Goal: Information Seeking & Learning: Learn about a topic

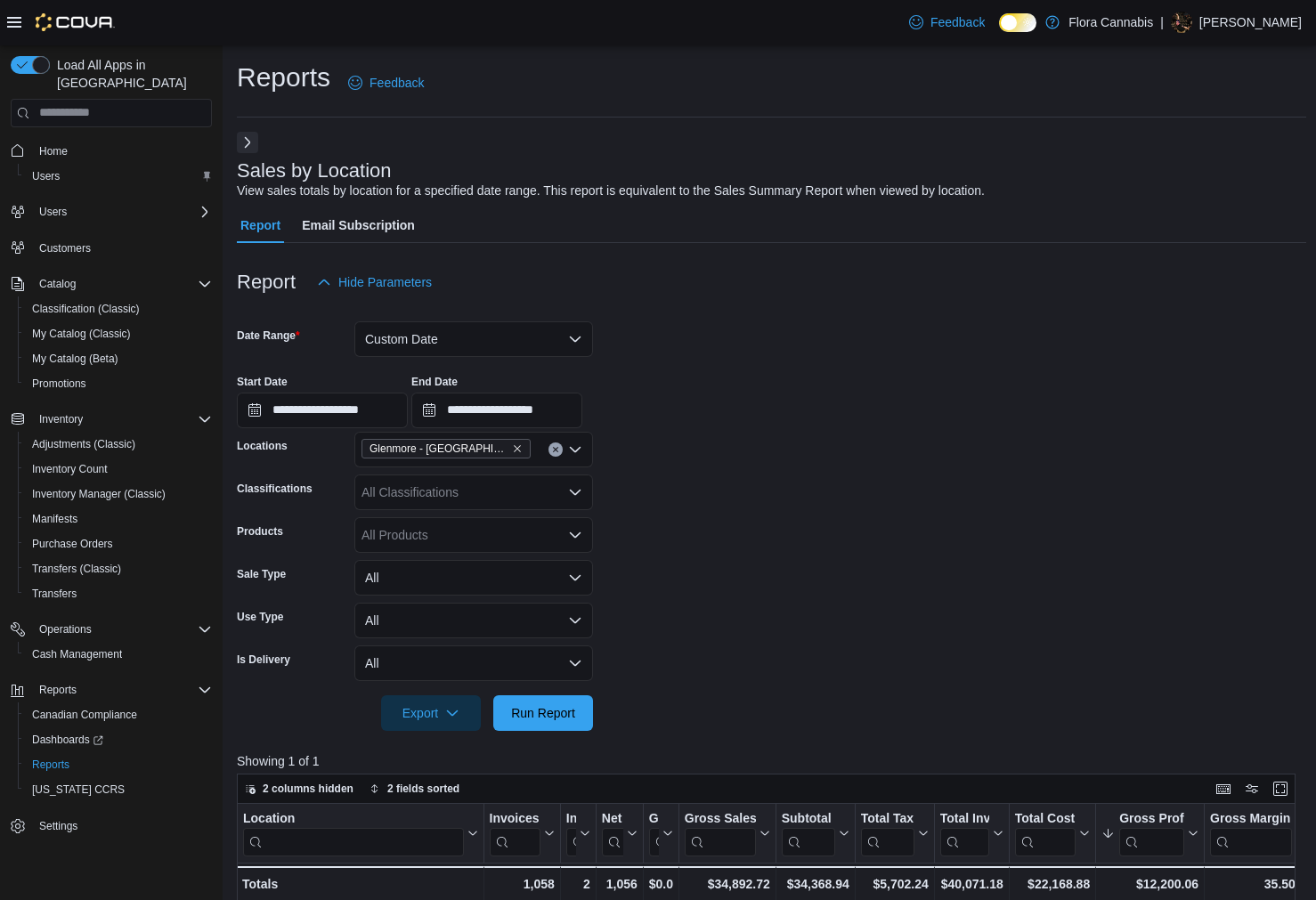
scroll to position [607, 0]
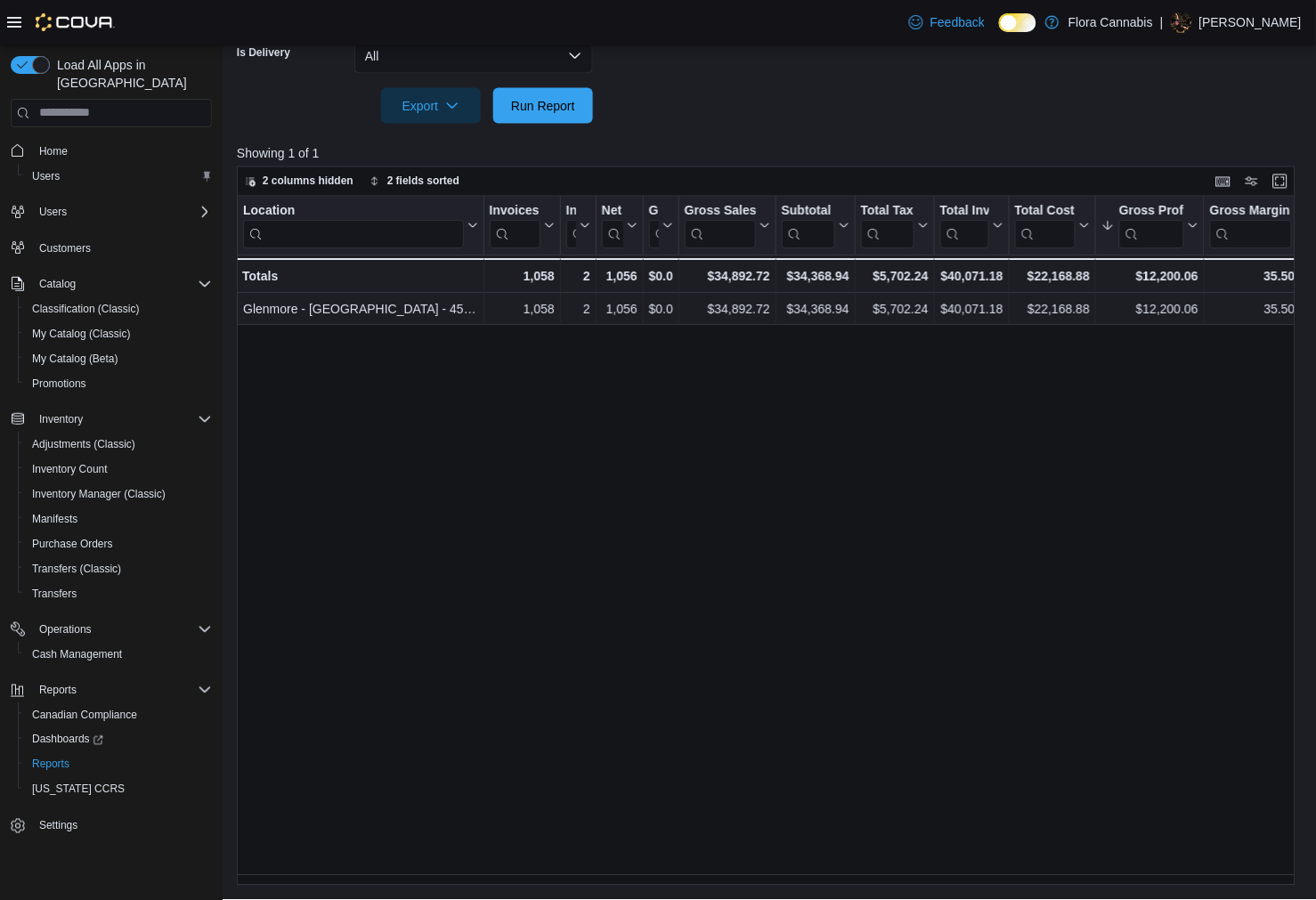
click at [779, 585] on div "Location Click to view column header actions Invoices Sold Click to view column…" at bounding box center [771, 541] width 1070 height 690
click at [780, 585] on div "Location Click to view column header actions Invoices Sold Click to view column…" at bounding box center [771, 541] width 1070 height 690
click at [781, 587] on div "Location Click to view column header actions Invoices Sold Click to view column…" at bounding box center [771, 541] width 1070 height 690
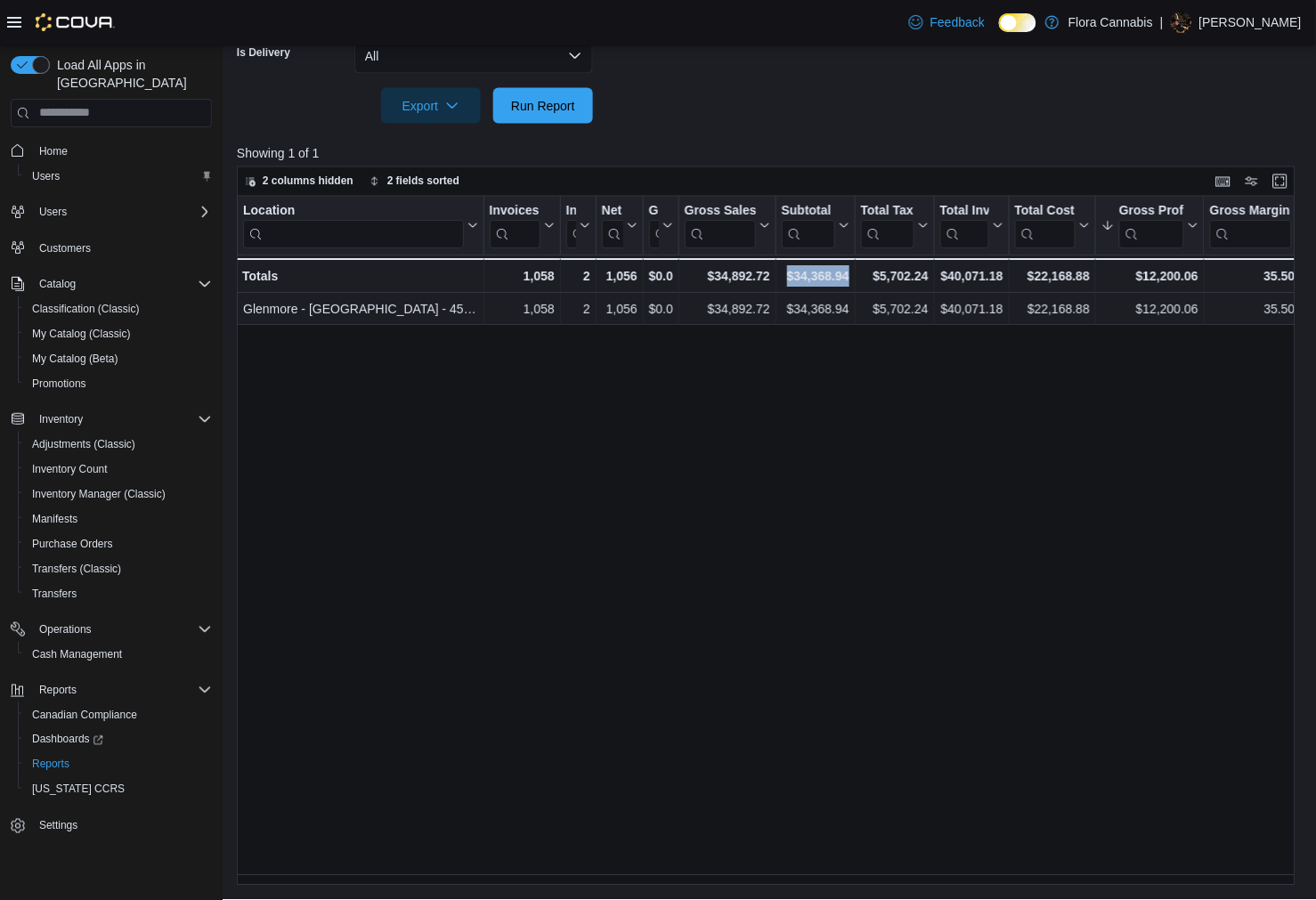
click at [781, 587] on div "Location Click to view column header actions Invoices Sold Click to view column…" at bounding box center [771, 541] width 1070 height 690
click at [751, 763] on div "Location Click to view column header actions Invoices Sold Click to view column…" at bounding box center [771, 541] width 1070 height 690
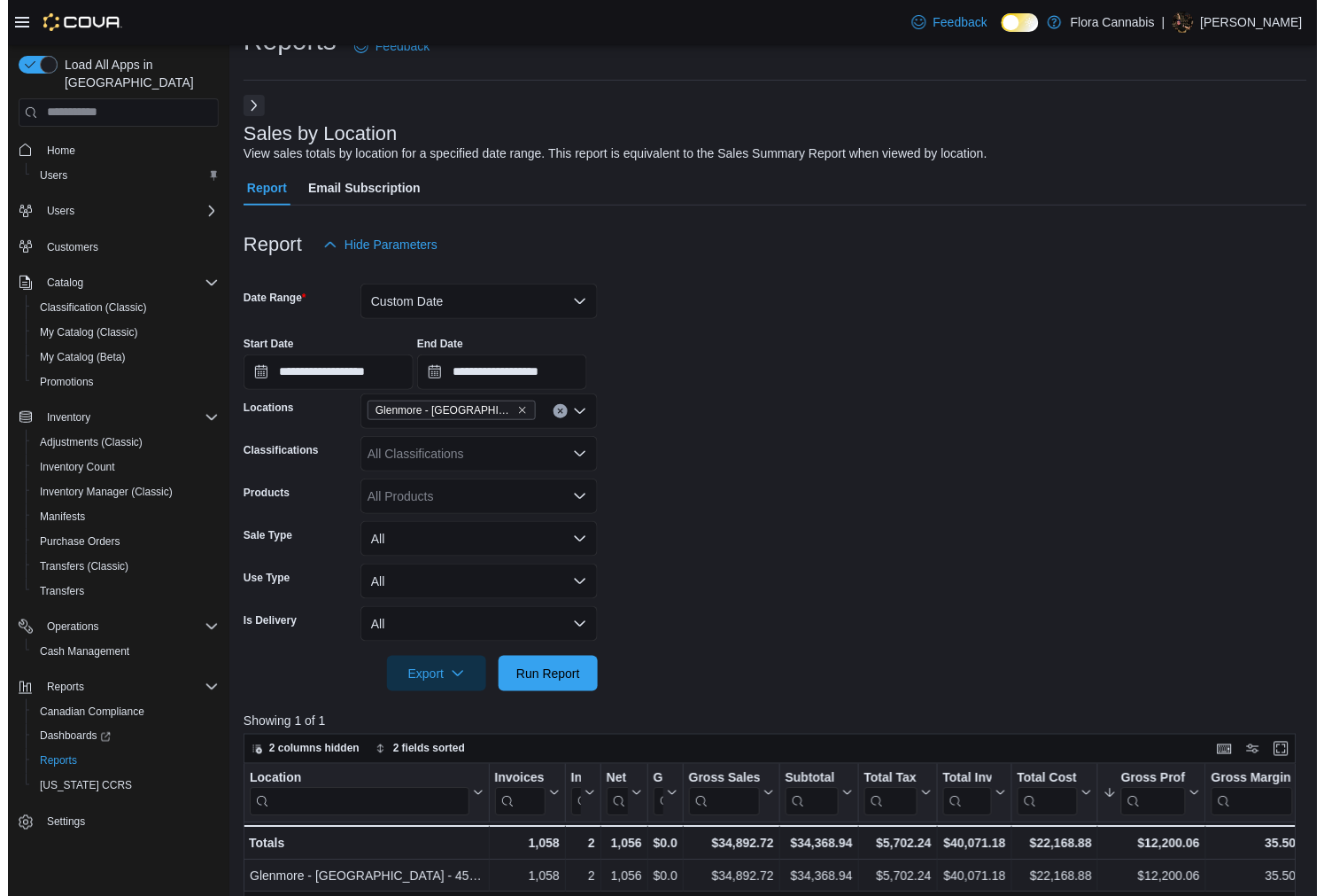
scroll to position [0, 0]
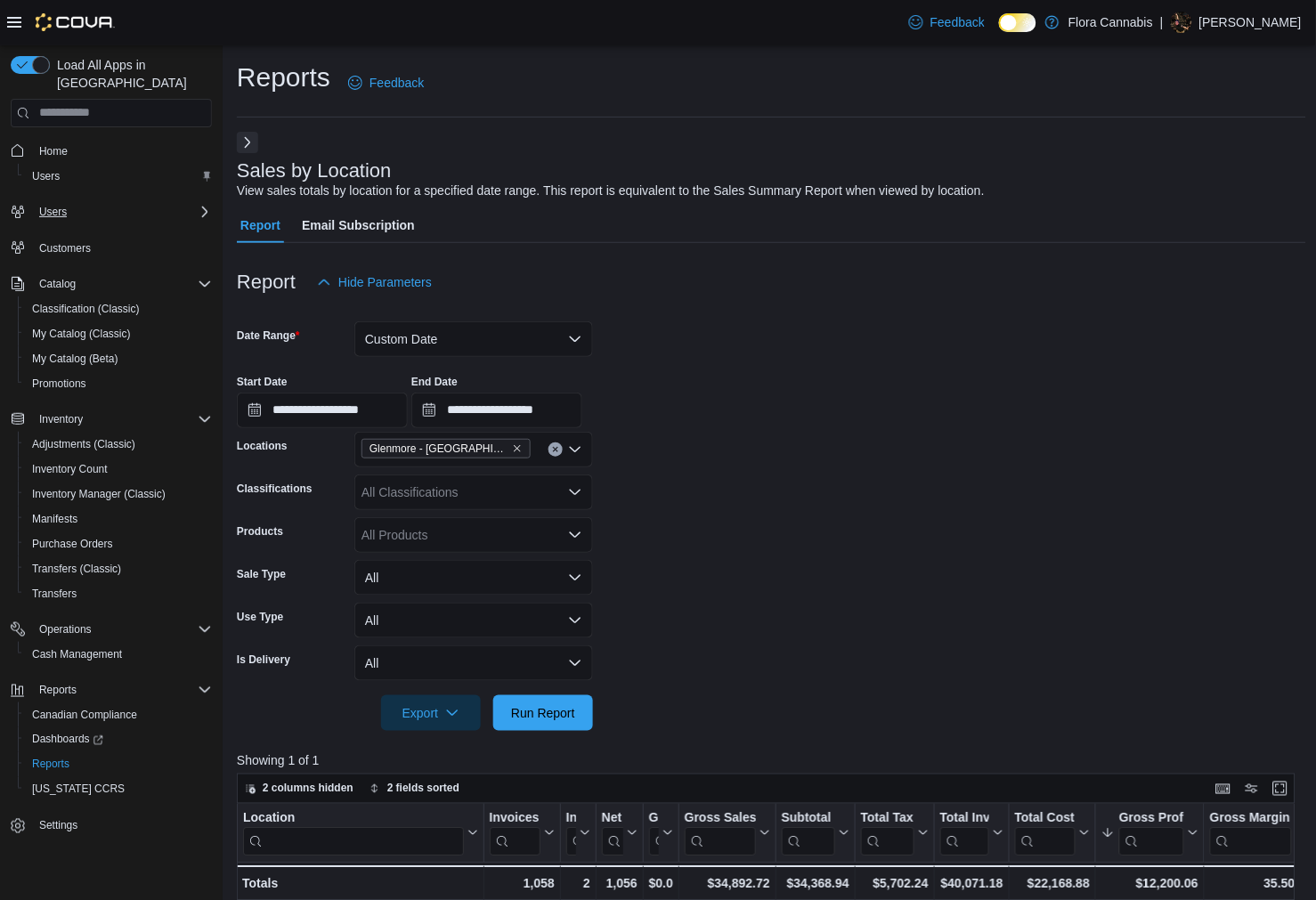
click at [206, 204] on icon "Complex example" at bounding box center [204, 211] width 15 height 15
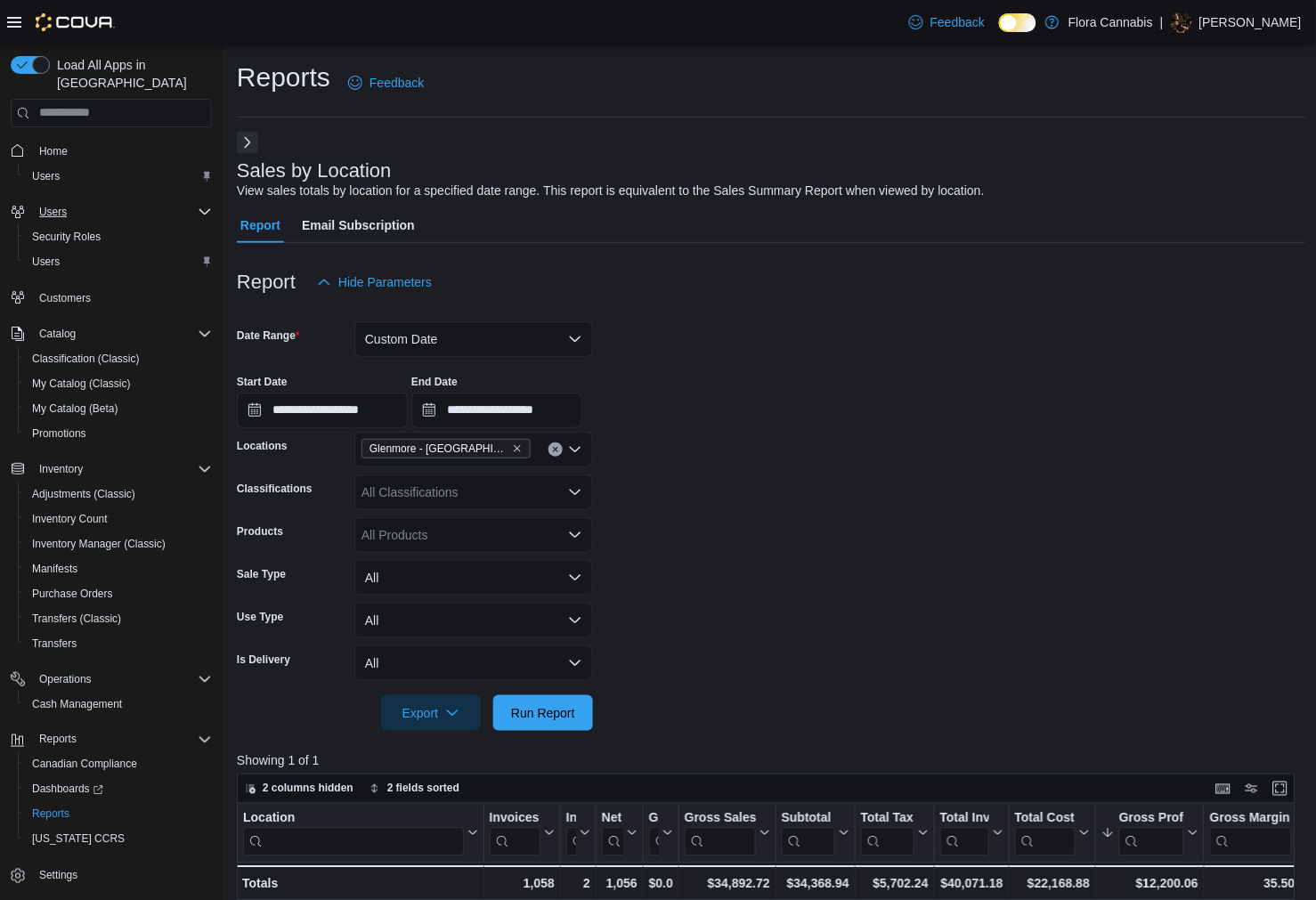
click at [206, 204] on icon "Complex example" at bounding box center [204, 211] width 15 height 15
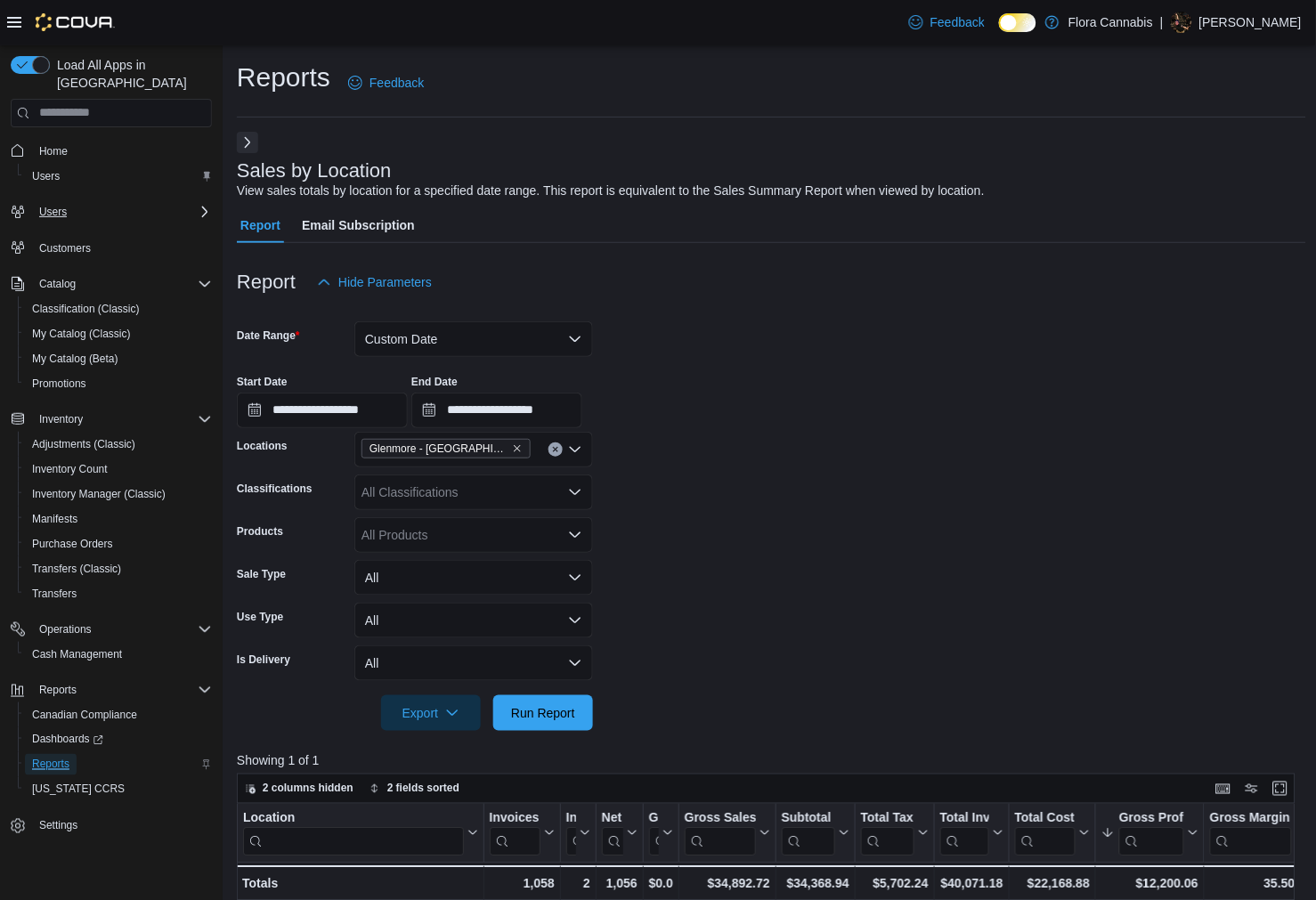
click at [65, 757] on span "Reports" at bounding box center [51, 764] width 37 height 15
click at [104, 487] on span "Inventory Manager (Classic)" at bounding box center [99, 493] width 134 height 15
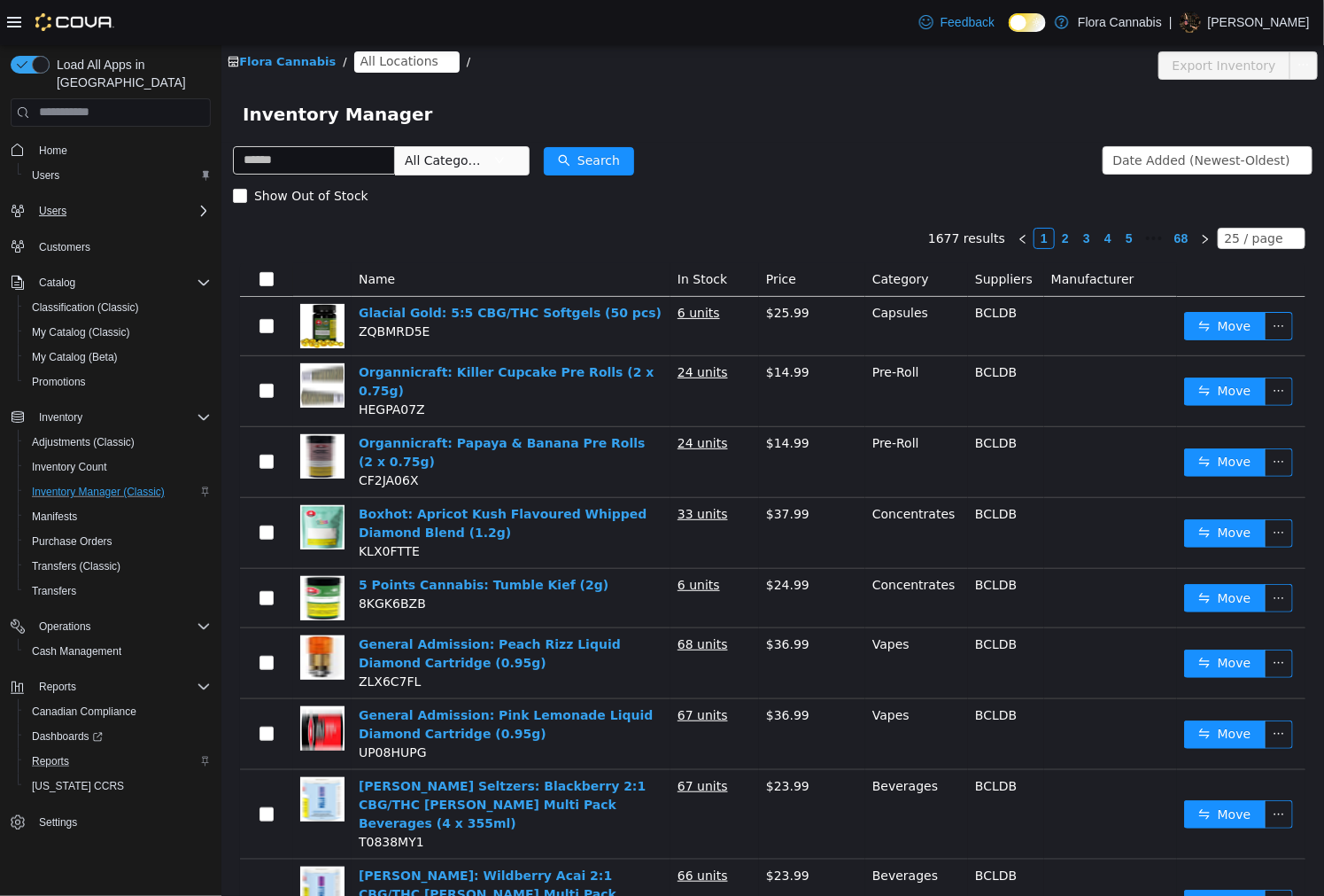
click at [460, 158] on span "All Categories" at bounding box center [444, 160] width 81 height 18
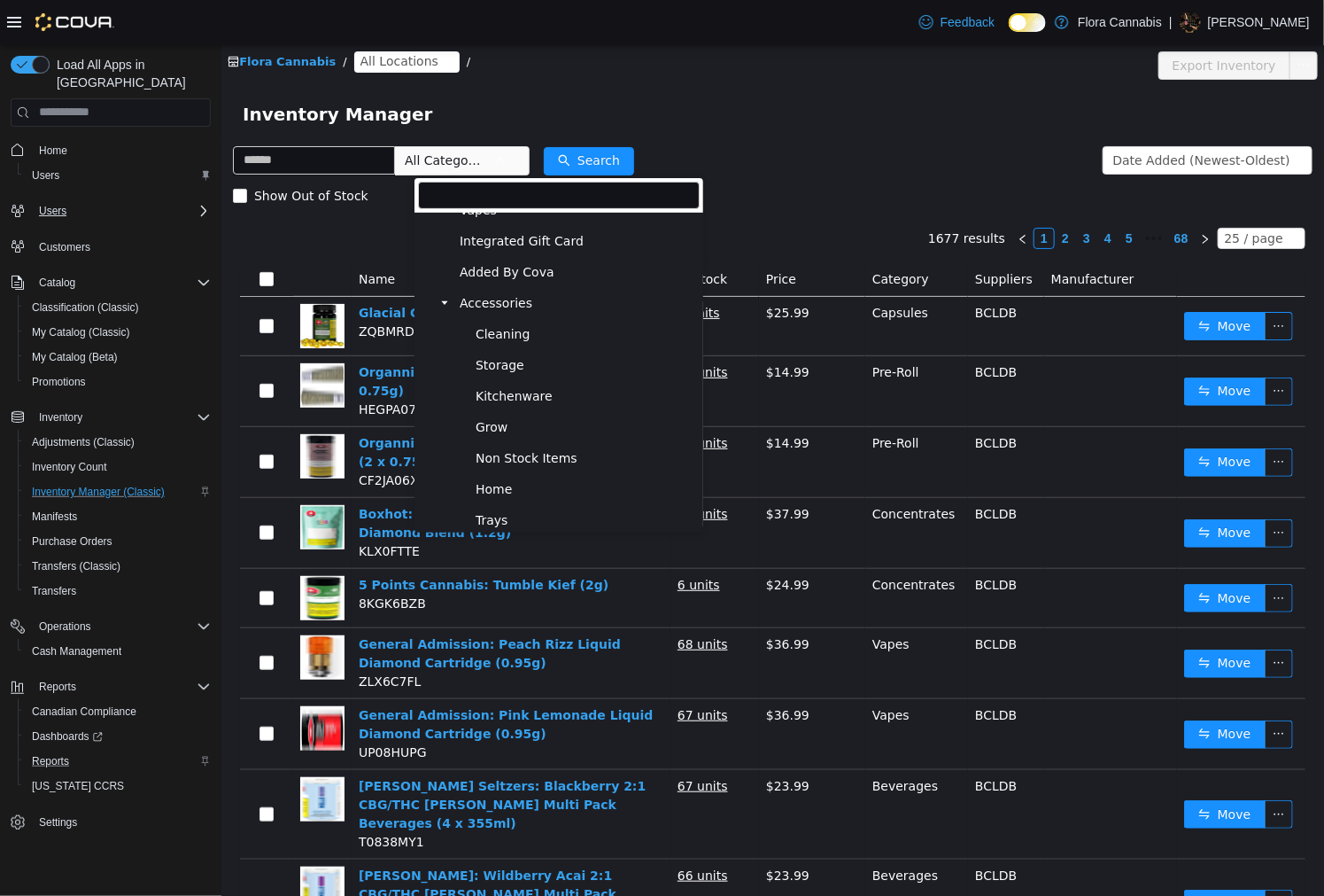
scroll to position [295, 0]
click at [508, 334] on span "Accessories" at bounding box center [495, 335] width 73 height 15
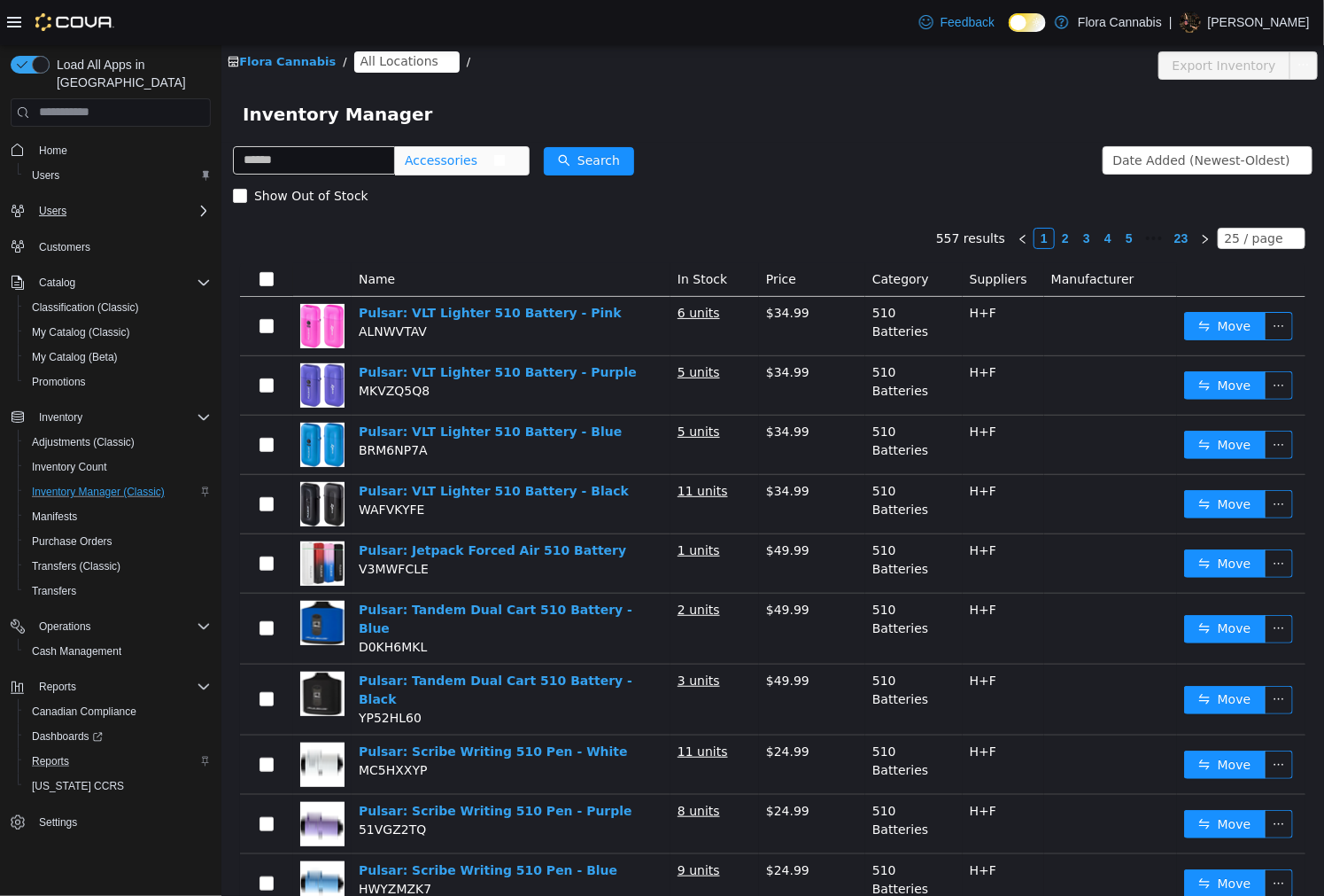
click at [477, 163] on span "Accessories" at bounding box center [440, 159] width 73 height 26
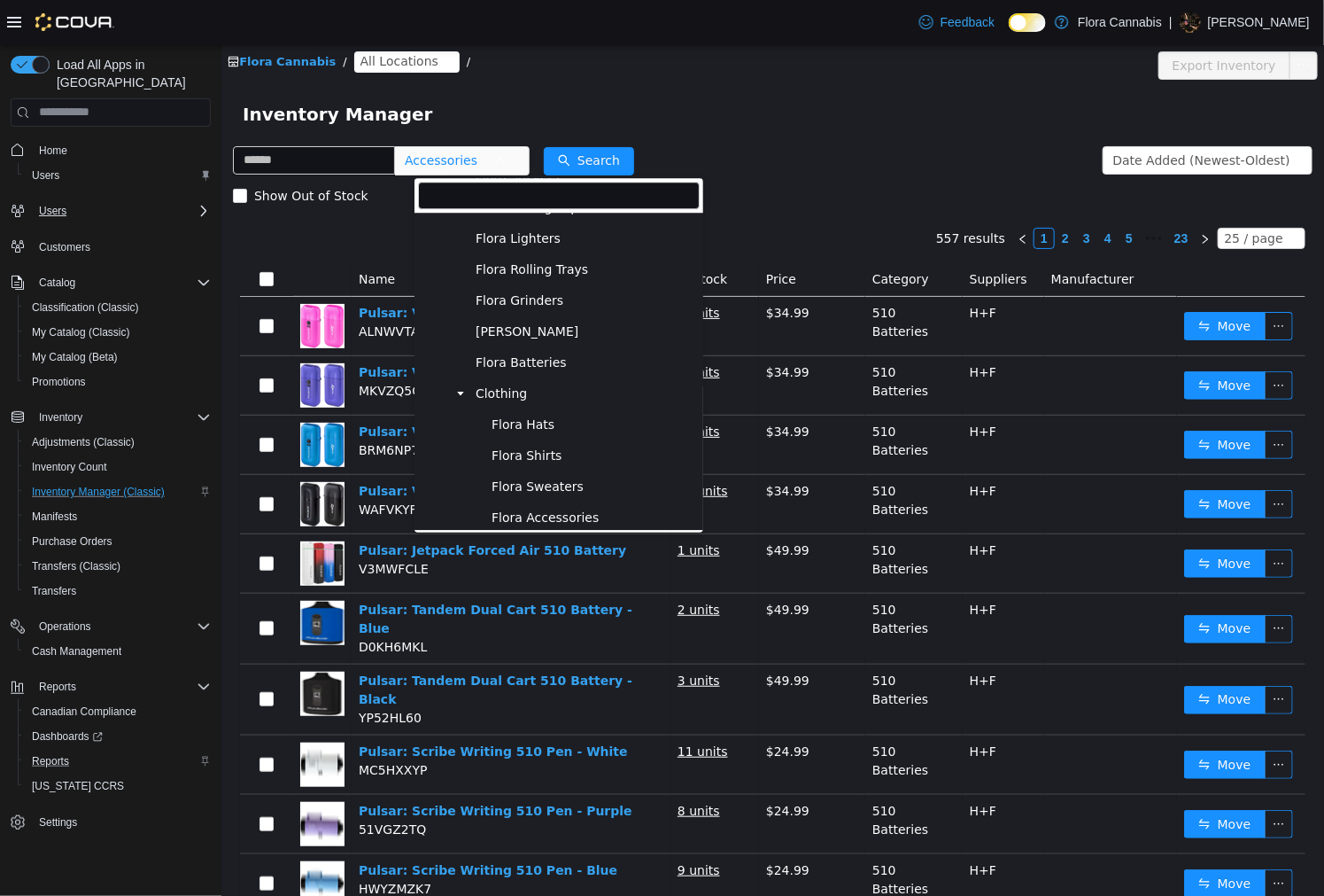
scroll to position [1823, 0]
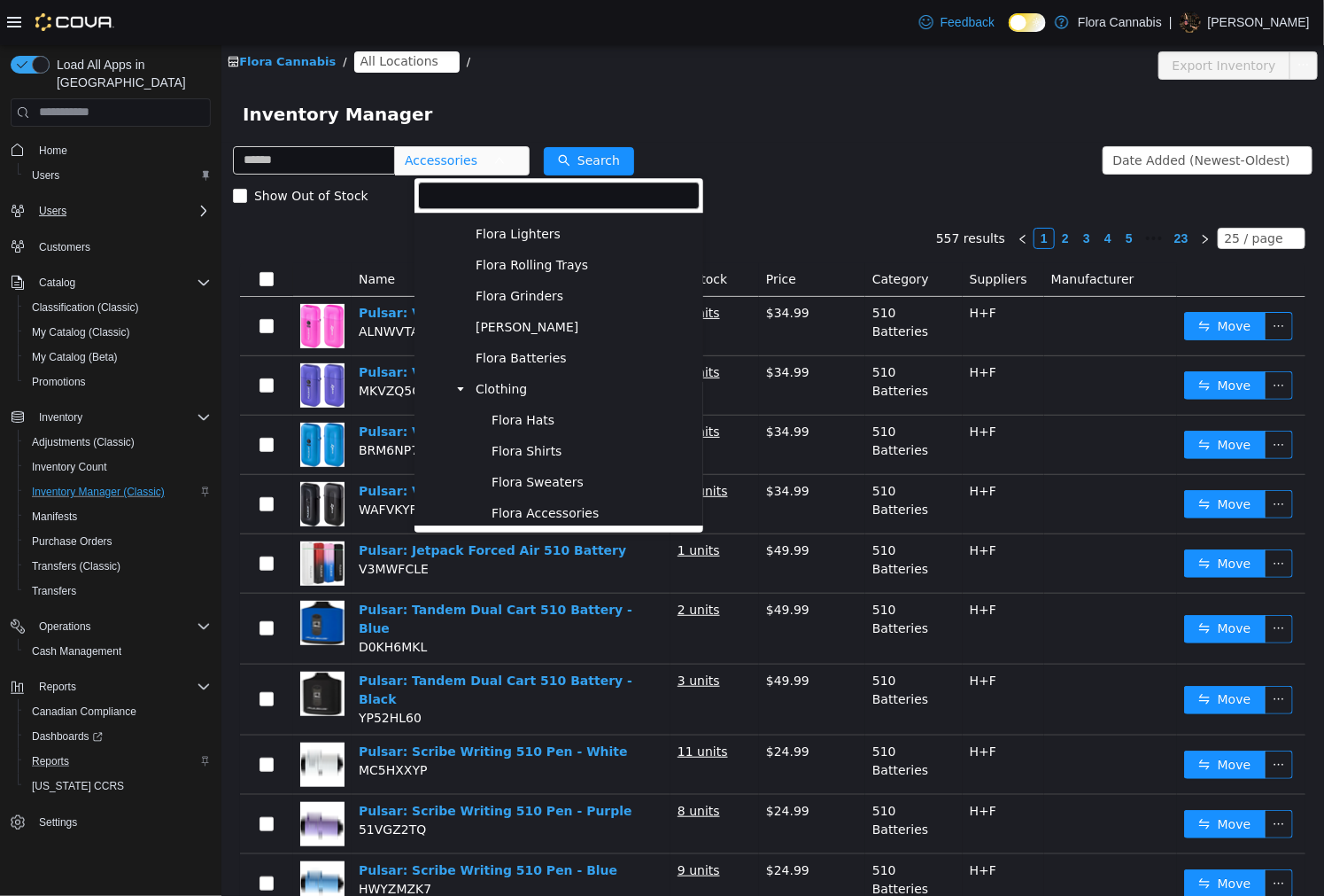
click at [465, 387] on span at bounding box center [460, 389] width 21 height 21
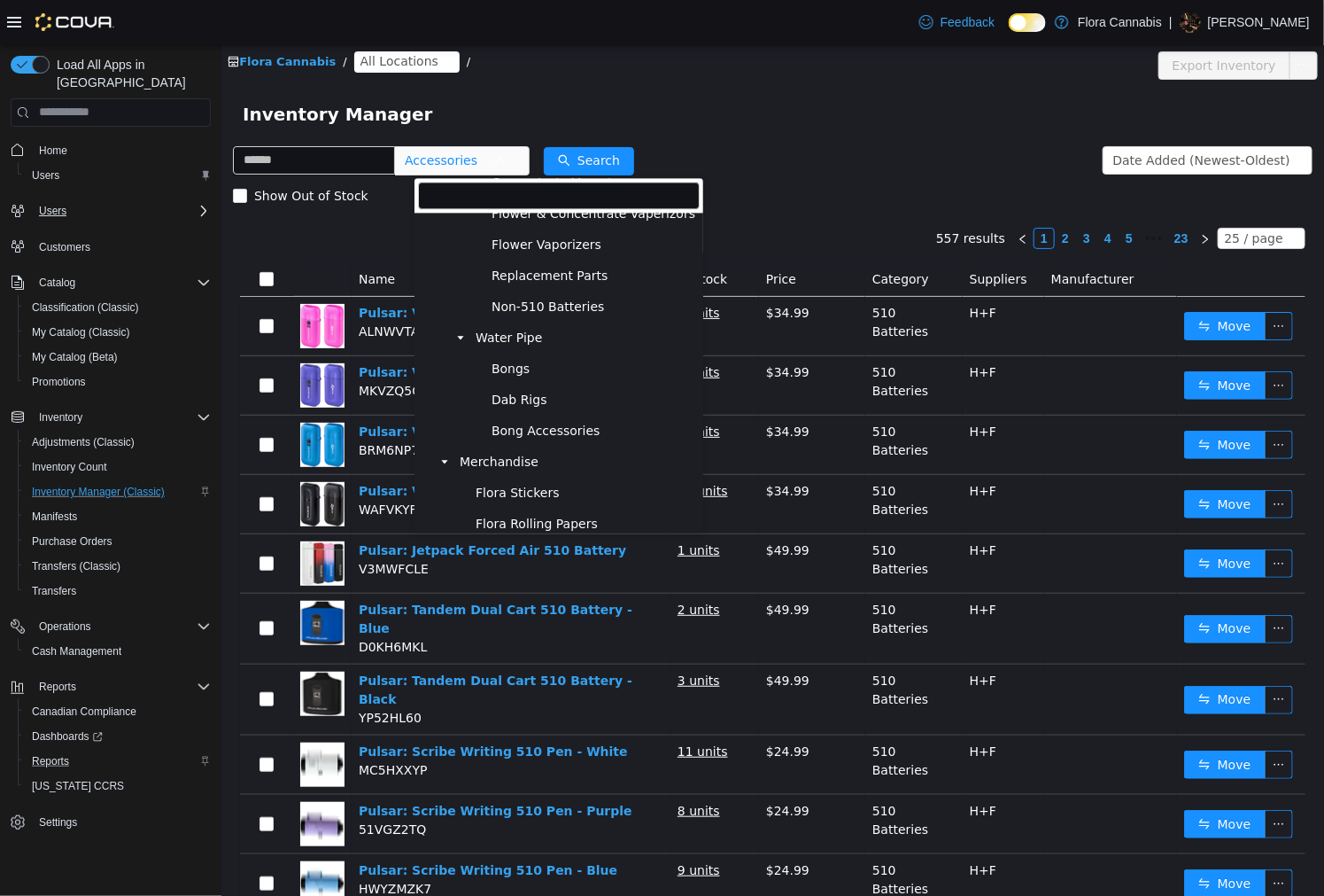
scroll to position [1600, 0]
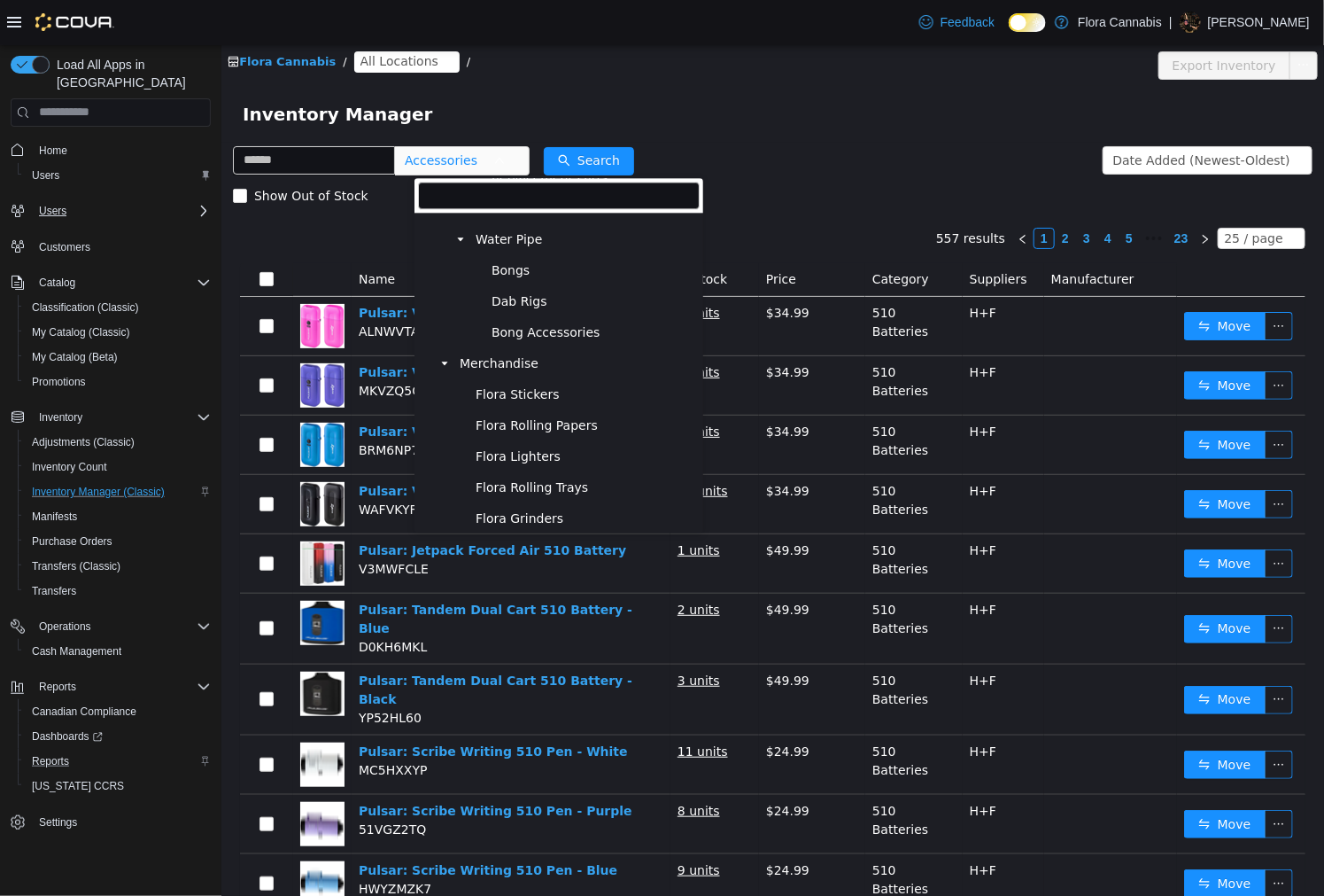
click at [438, 357] on span at bounding box center [444, 363] width 21 height 21
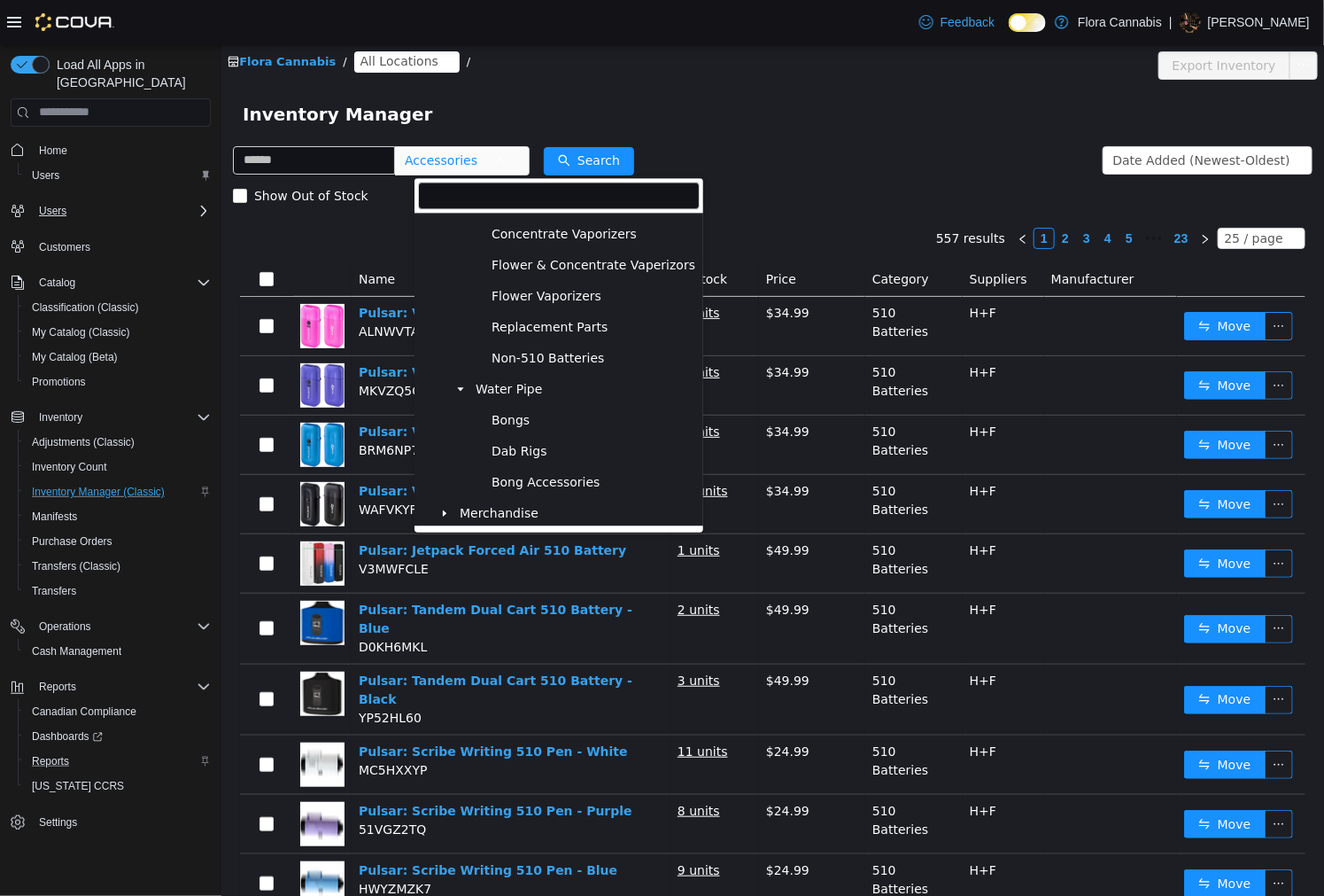
click at [458, 391] on icon "icon: caret-down" at bounding box center [459, 387] width 9 height 9
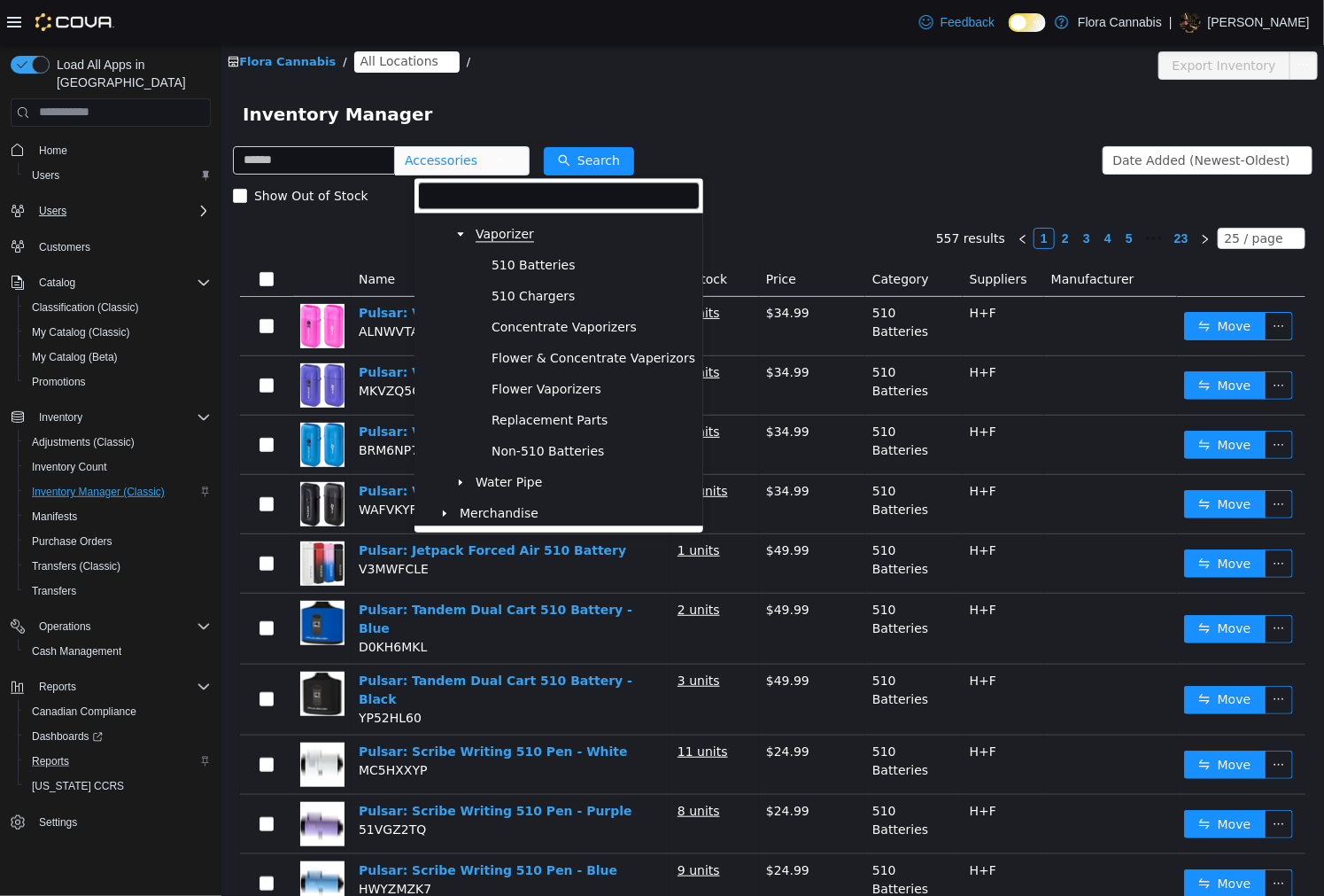
click at [508, 235] on span "Vaporizer" at bounding box center [504, 233] width 58 height 15
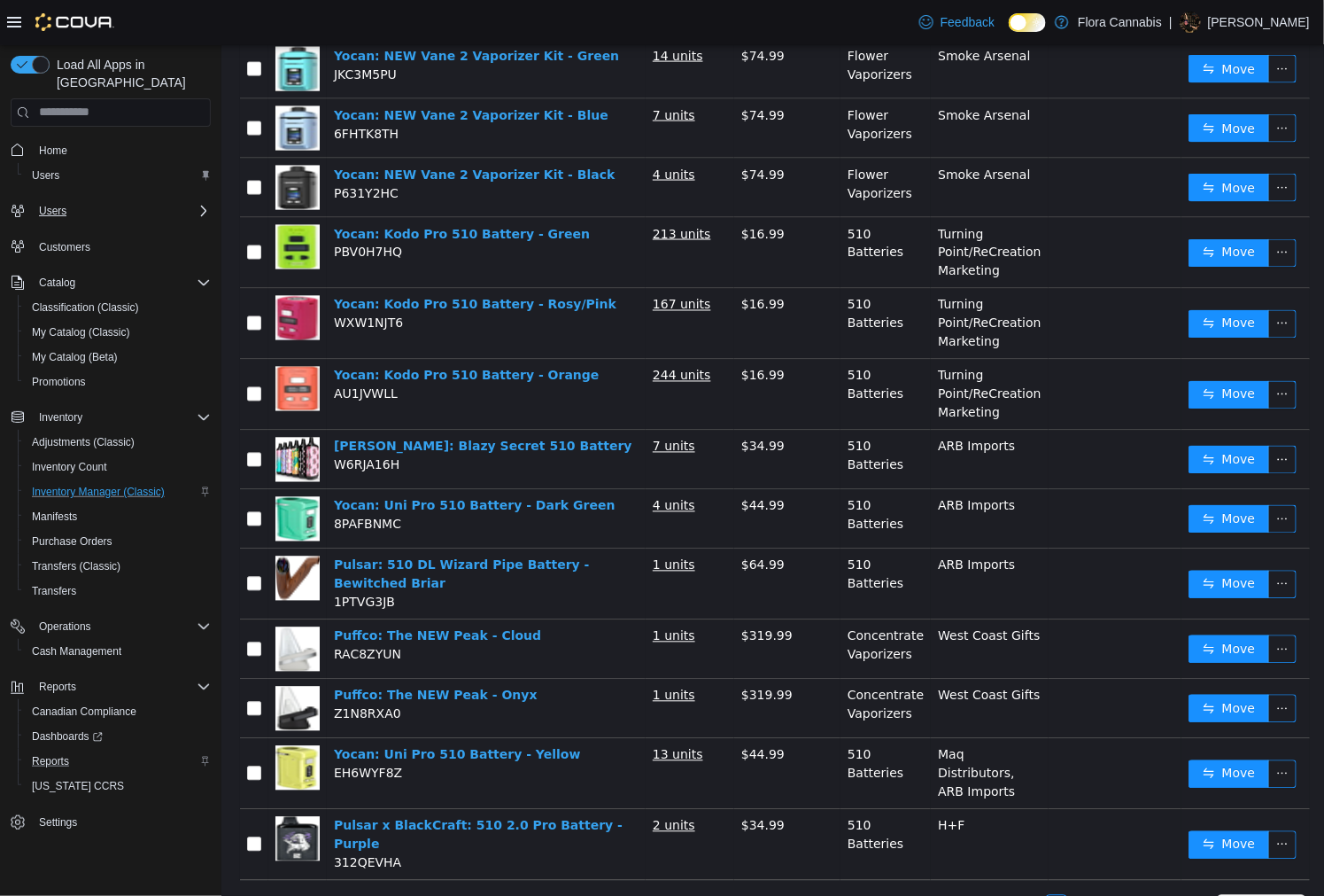
scroll to position [993, 0]
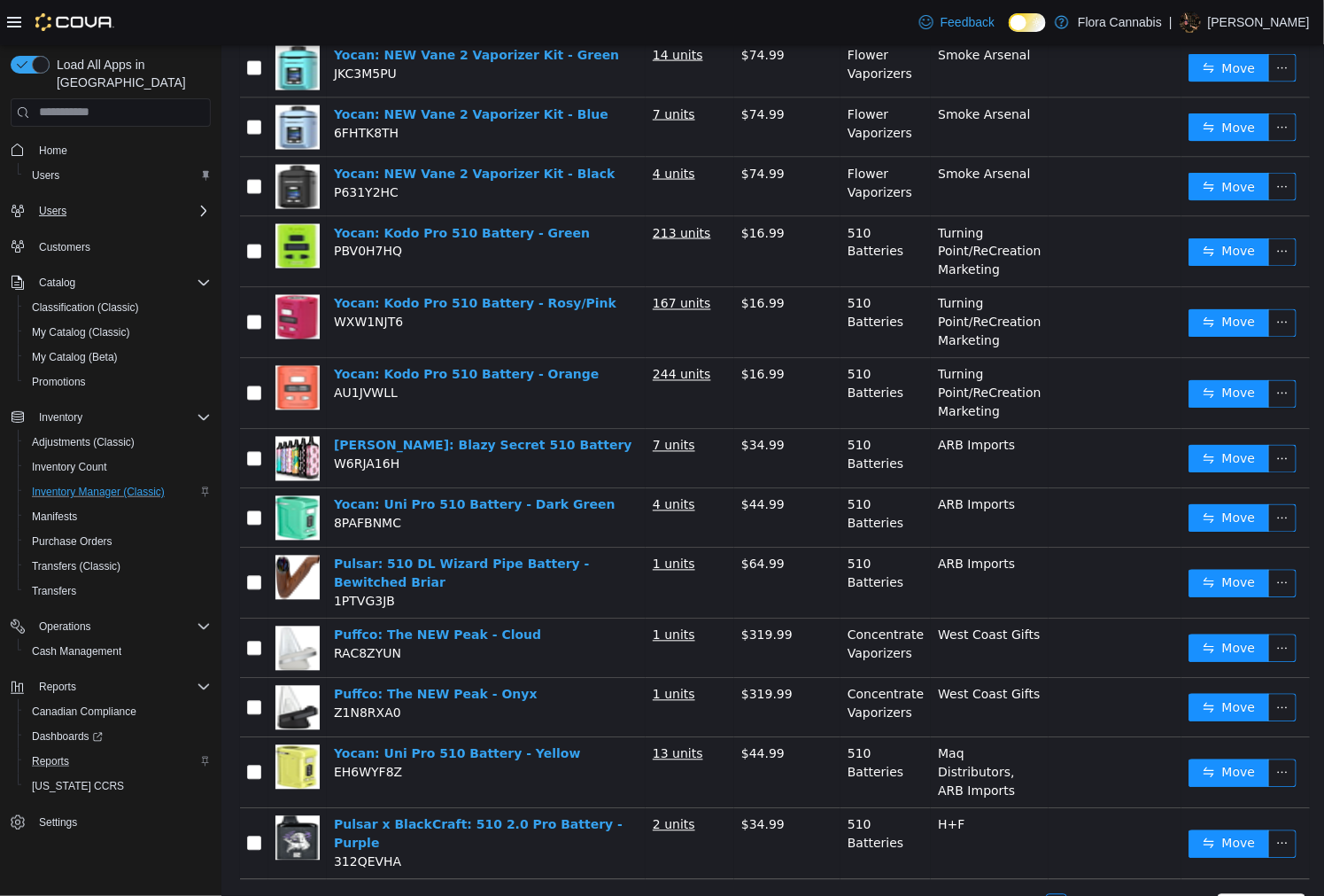
click at [1069, 894] on link "2" at bounding box center [1077, 904] width 19 height 19
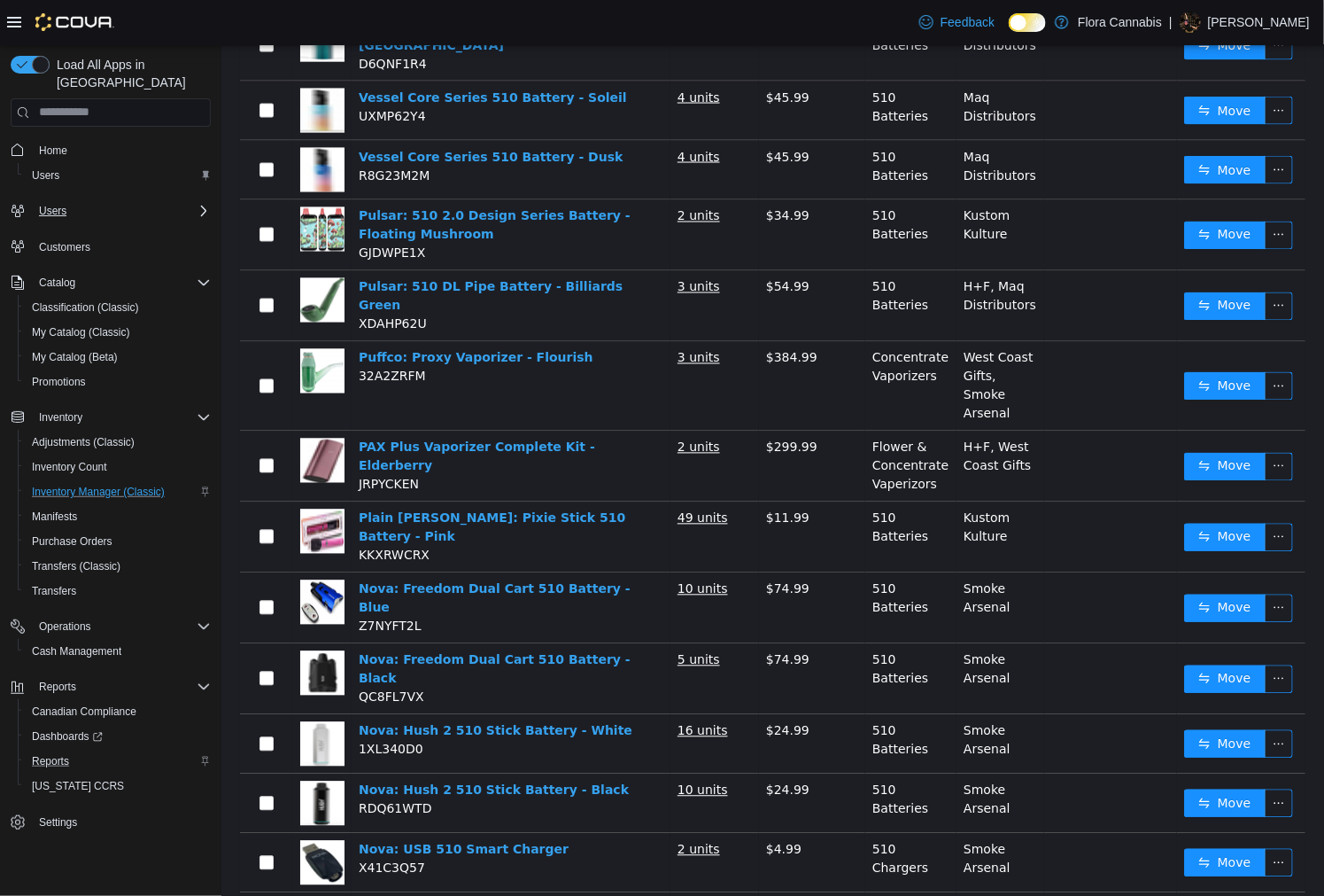
scroll to position [1057, 0]
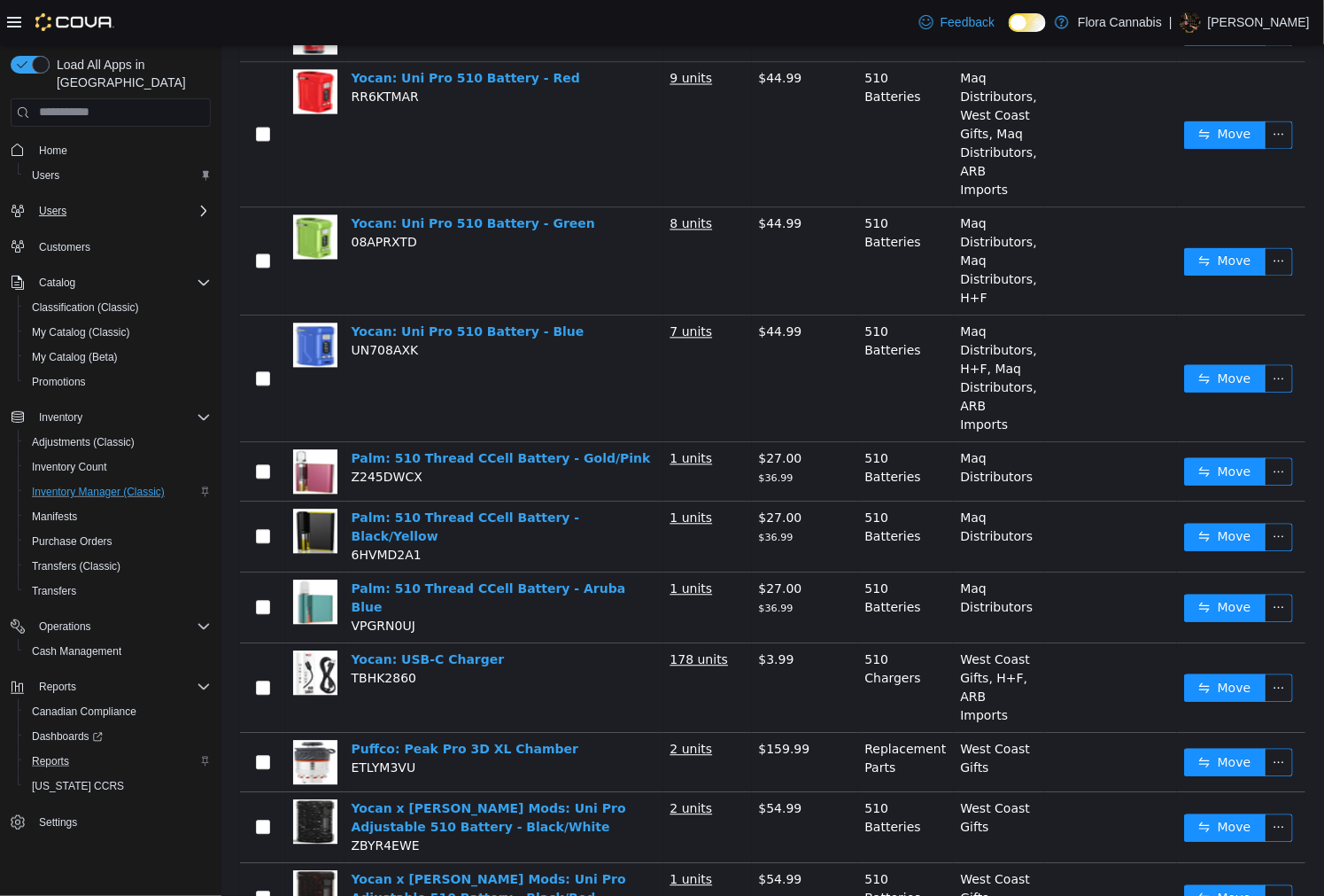
scroll to position [1316, 0]
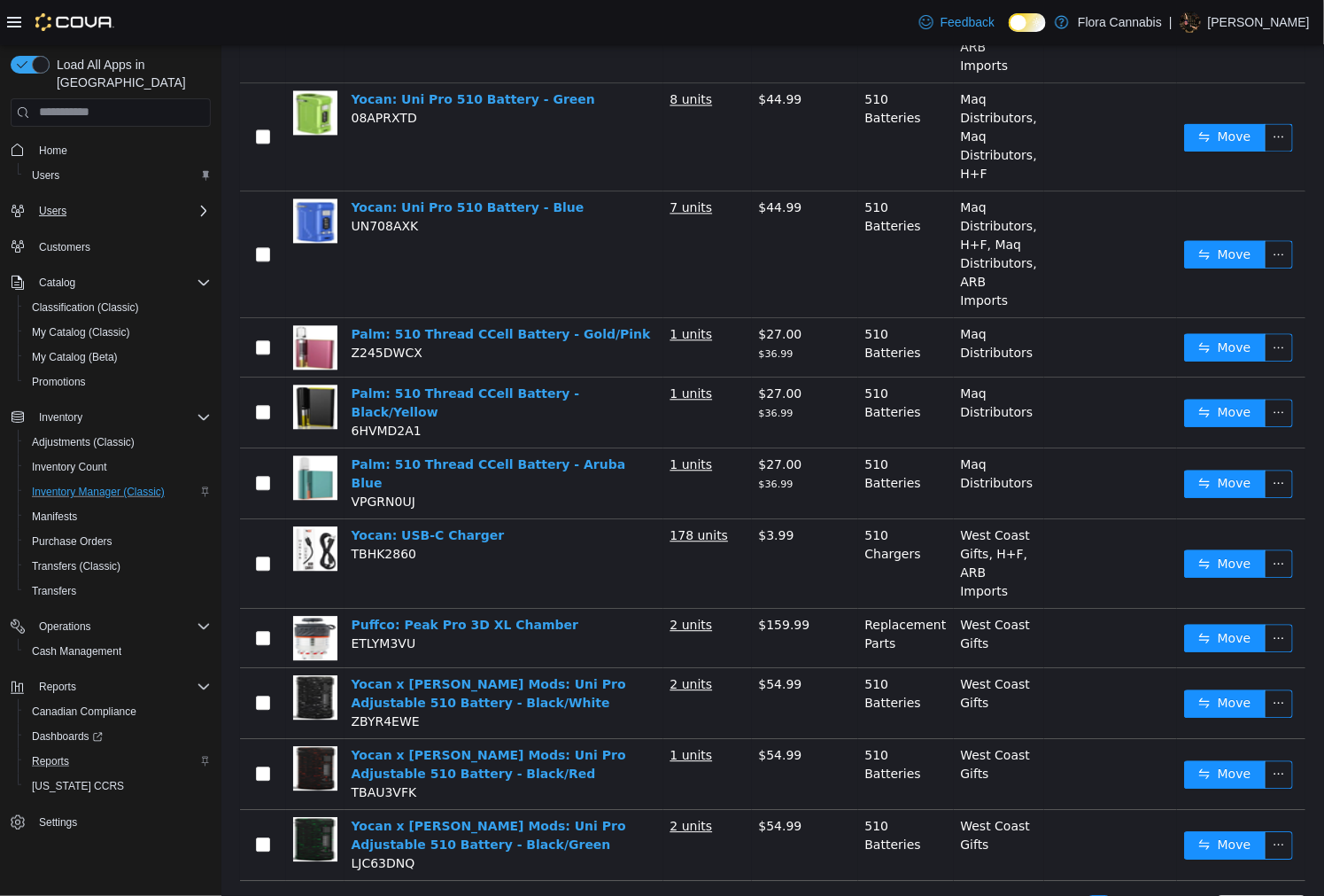
click at [1110, 895] on link "4" at bounding box center [1120, 905] width 19 height 19
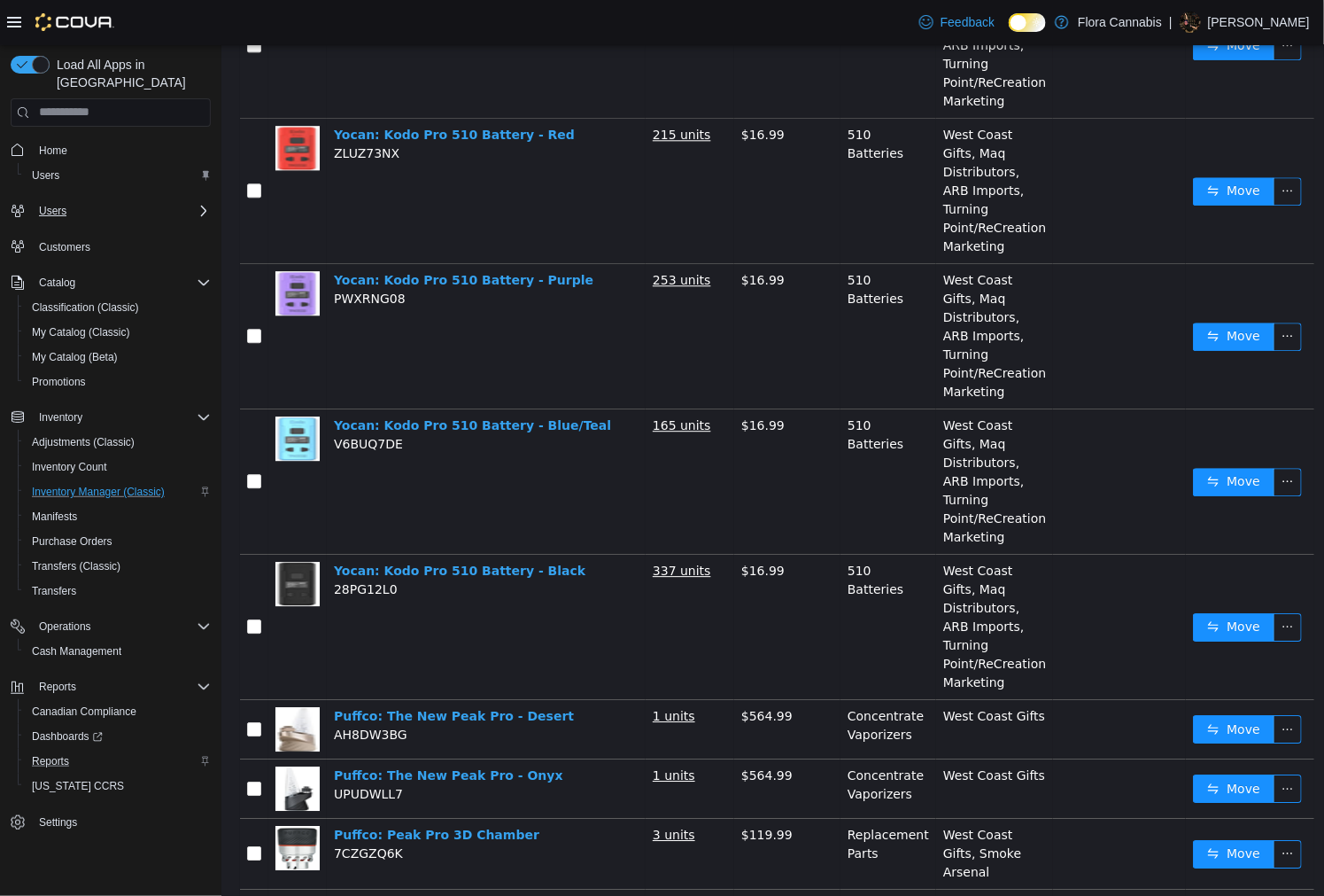
scroll to position [1587, 0]
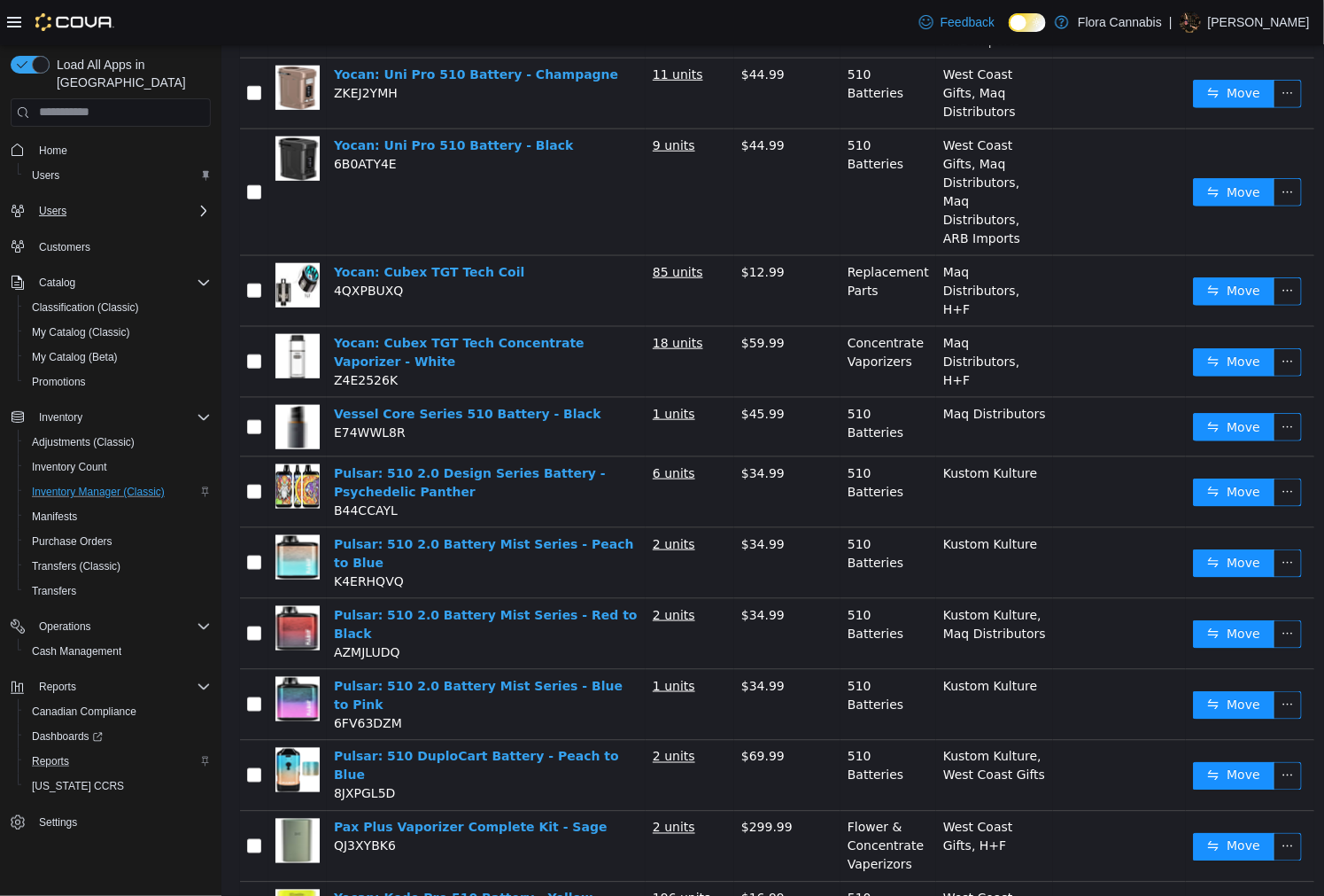
scroll to position [0, 0]
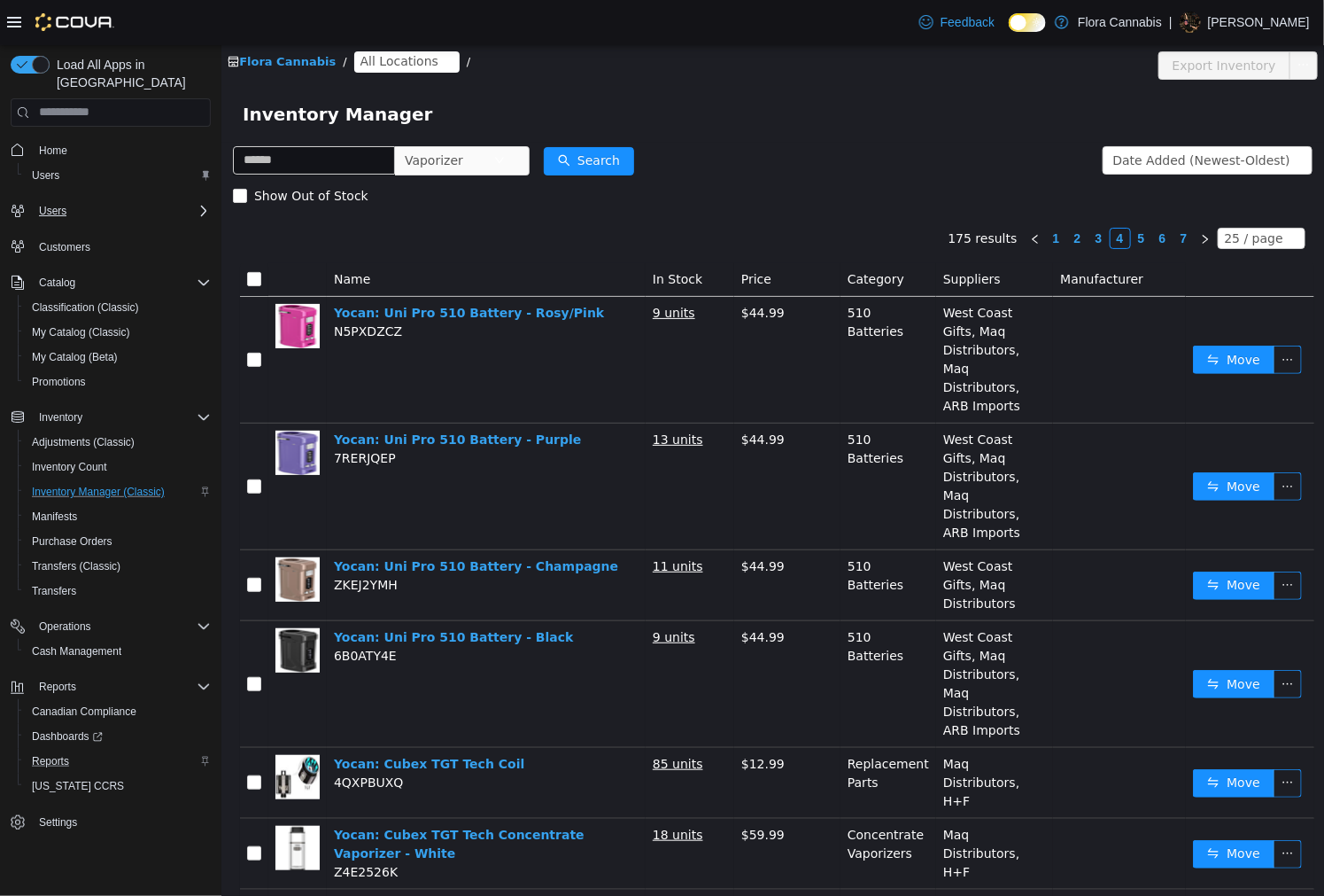
click at [846, 148] on form "Vaporizer Date Added (Newest-Oldest) Search Show Out of Stock" at bounding box center [772, 177] width 1080 height 71
click at [855, 153] on form "Vaporizer Date Added (Newest-Oldest) Search Show Out of Stock" at bounding box center [772, 177] width 1080 height 71
click at [856, 156] on form "Vaporizer Date Added (Newest-Oldest) Search Show Out of Stock" at bounding box center [772, 177] width 1080 height 71
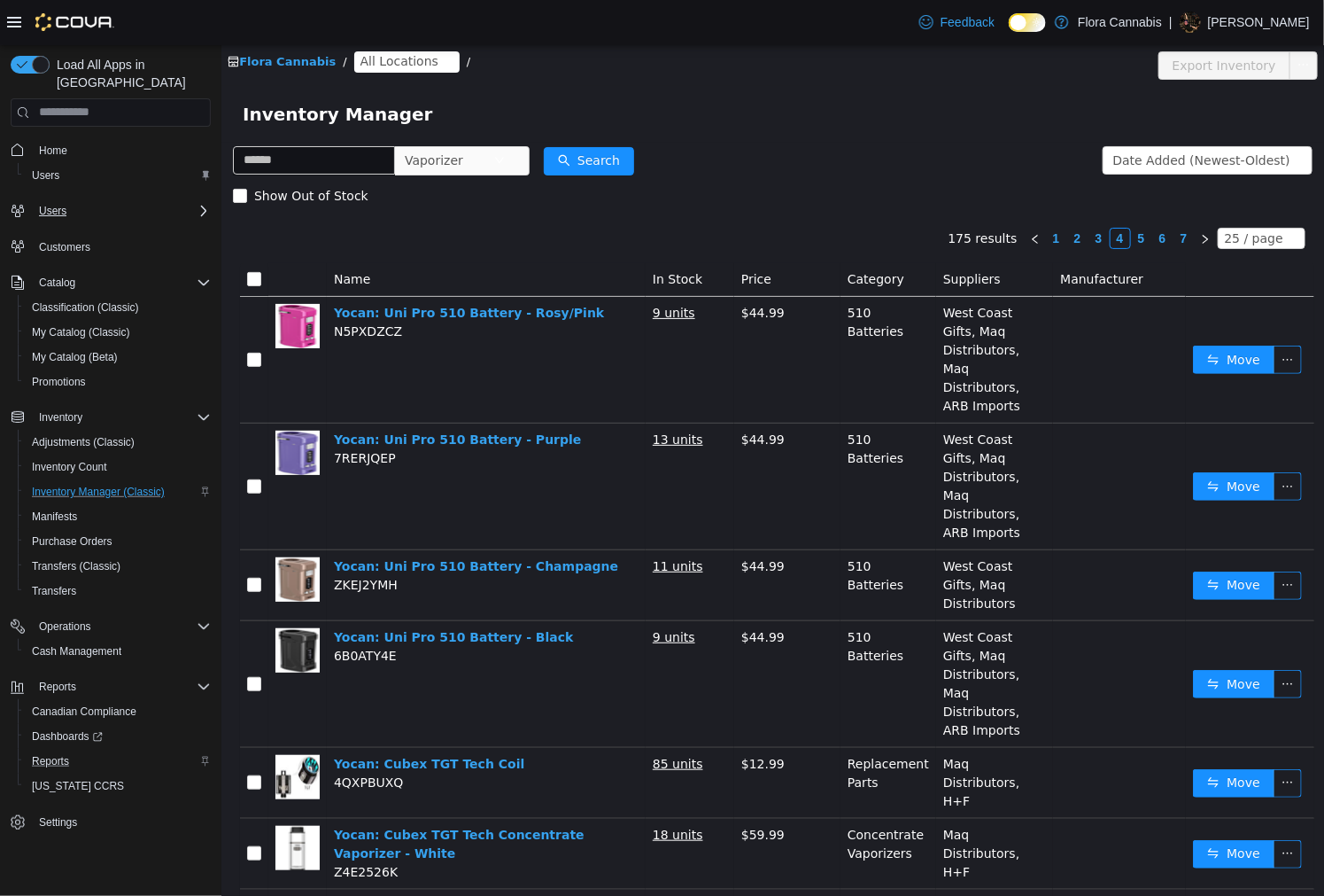
click at [856, 156] on form "Vaporizer Date Added (Newest-Oldest) Search Show Out of Stock" at bounding box center [772, 177] width 1080 height 71
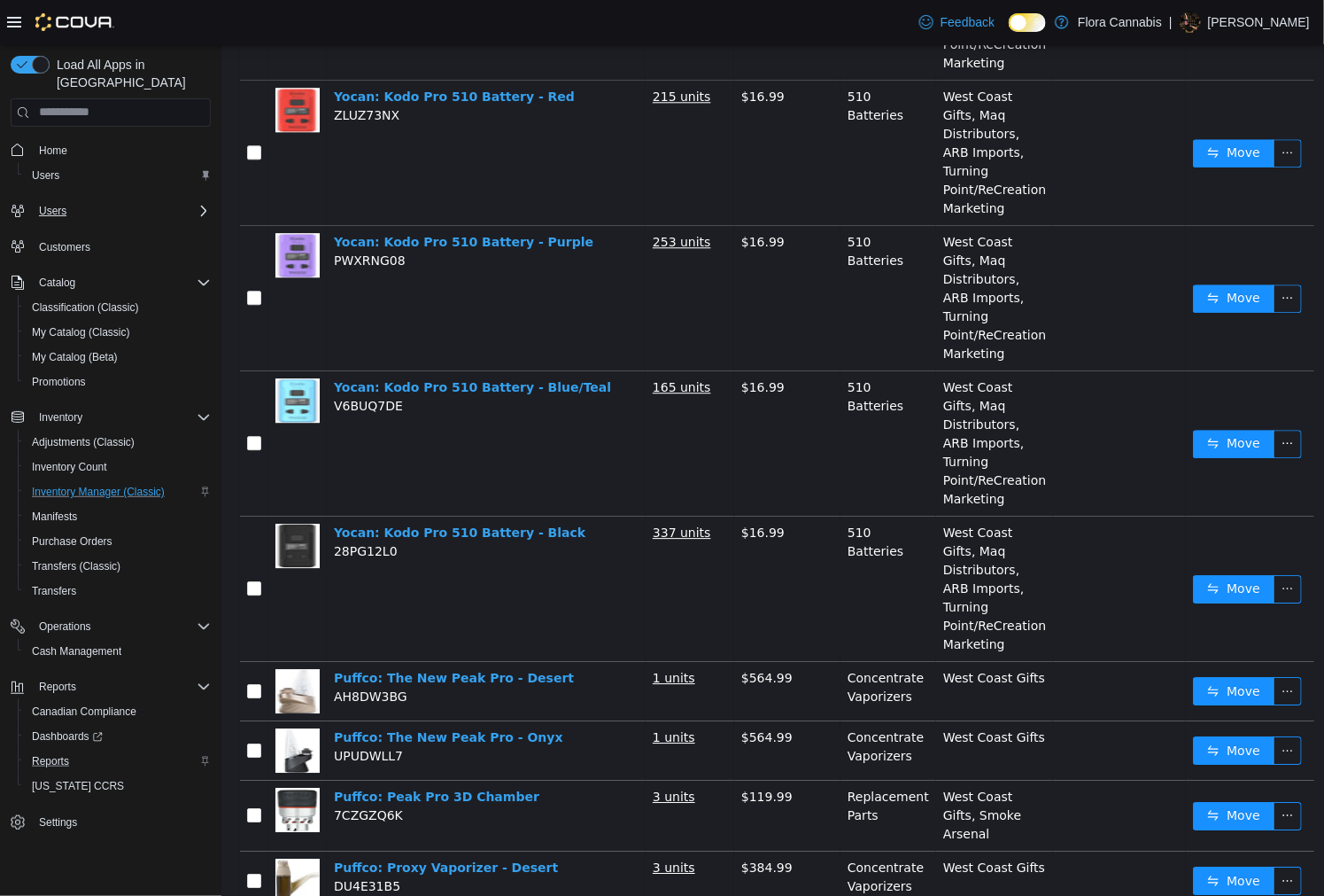
scroll to position [1587, 0]
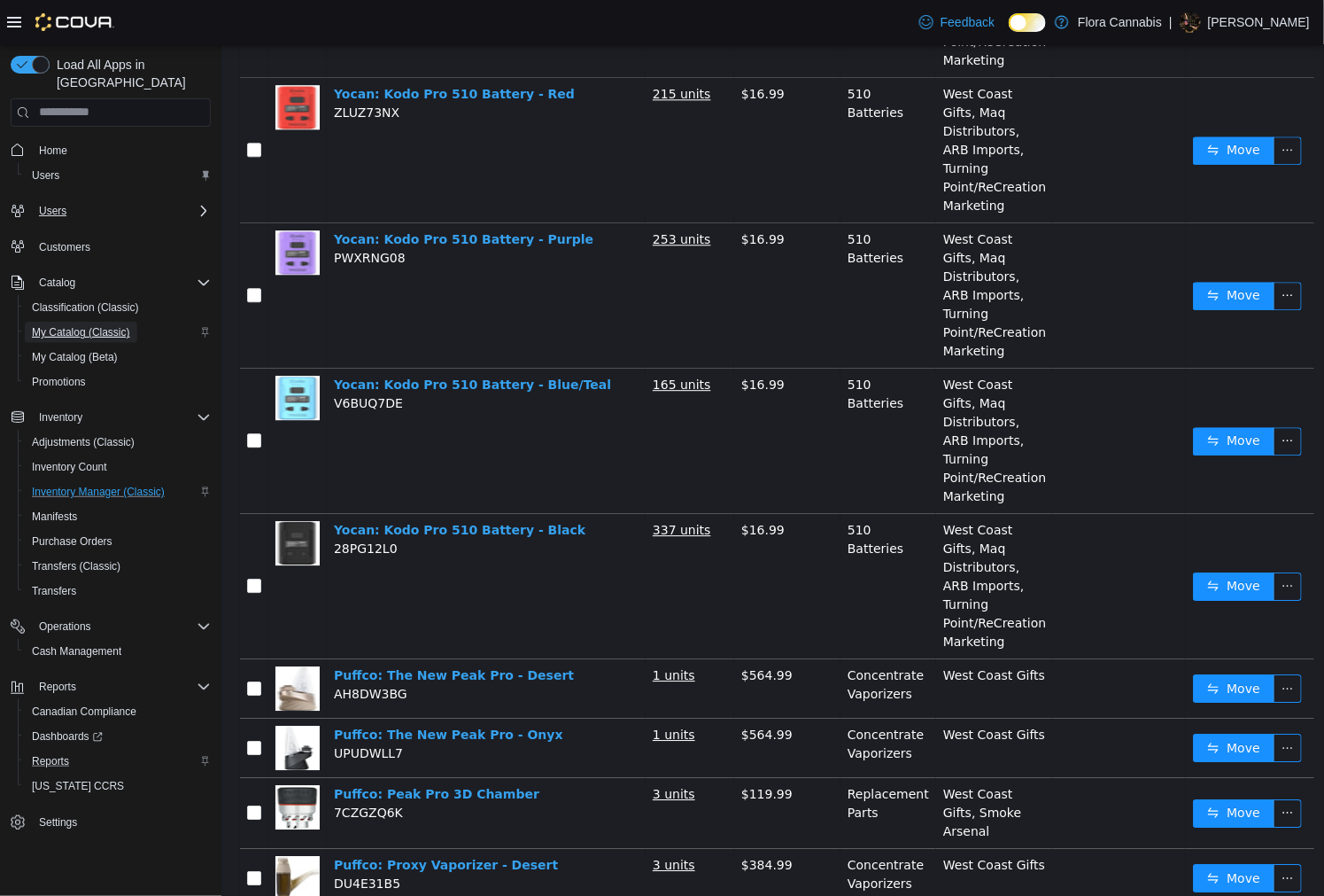
click at [91, 325] on span "My Catalog (Classic)" at bounding box center [81, 332] width 98 height 15
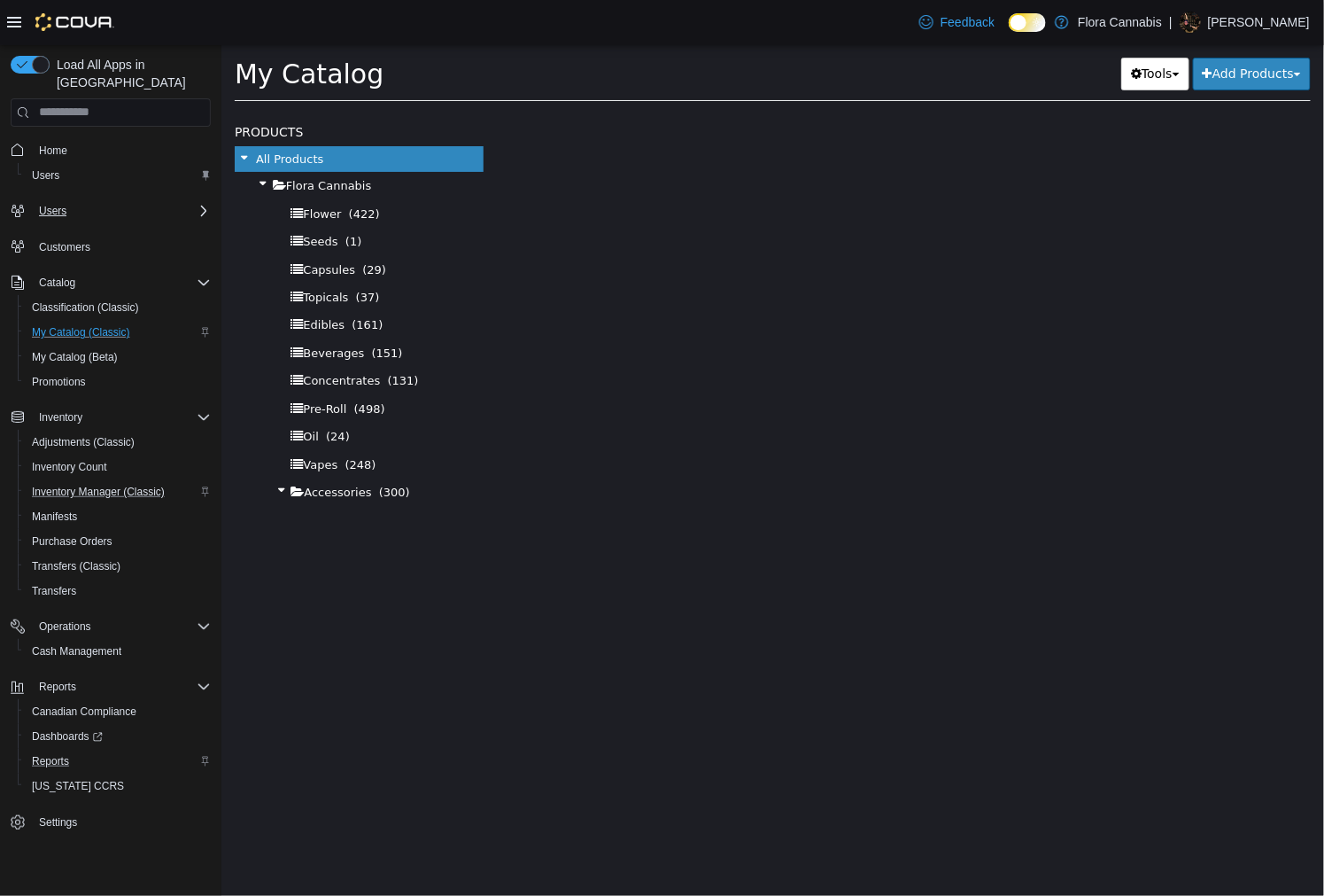
select select "**********"
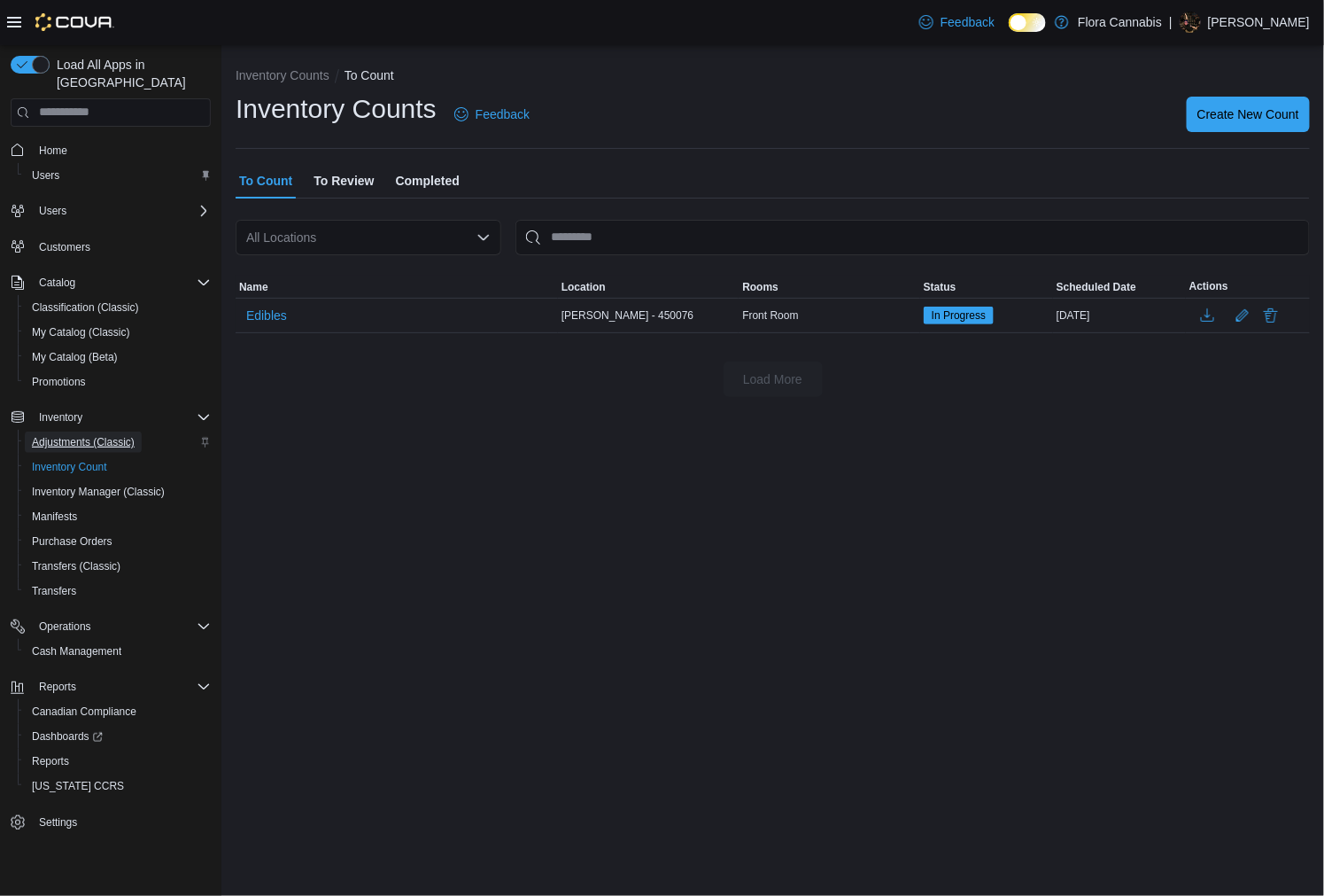
click at [93, 435] on span "Adjustments (Classic)" at bounding box center [84, 442] width 103 height 15
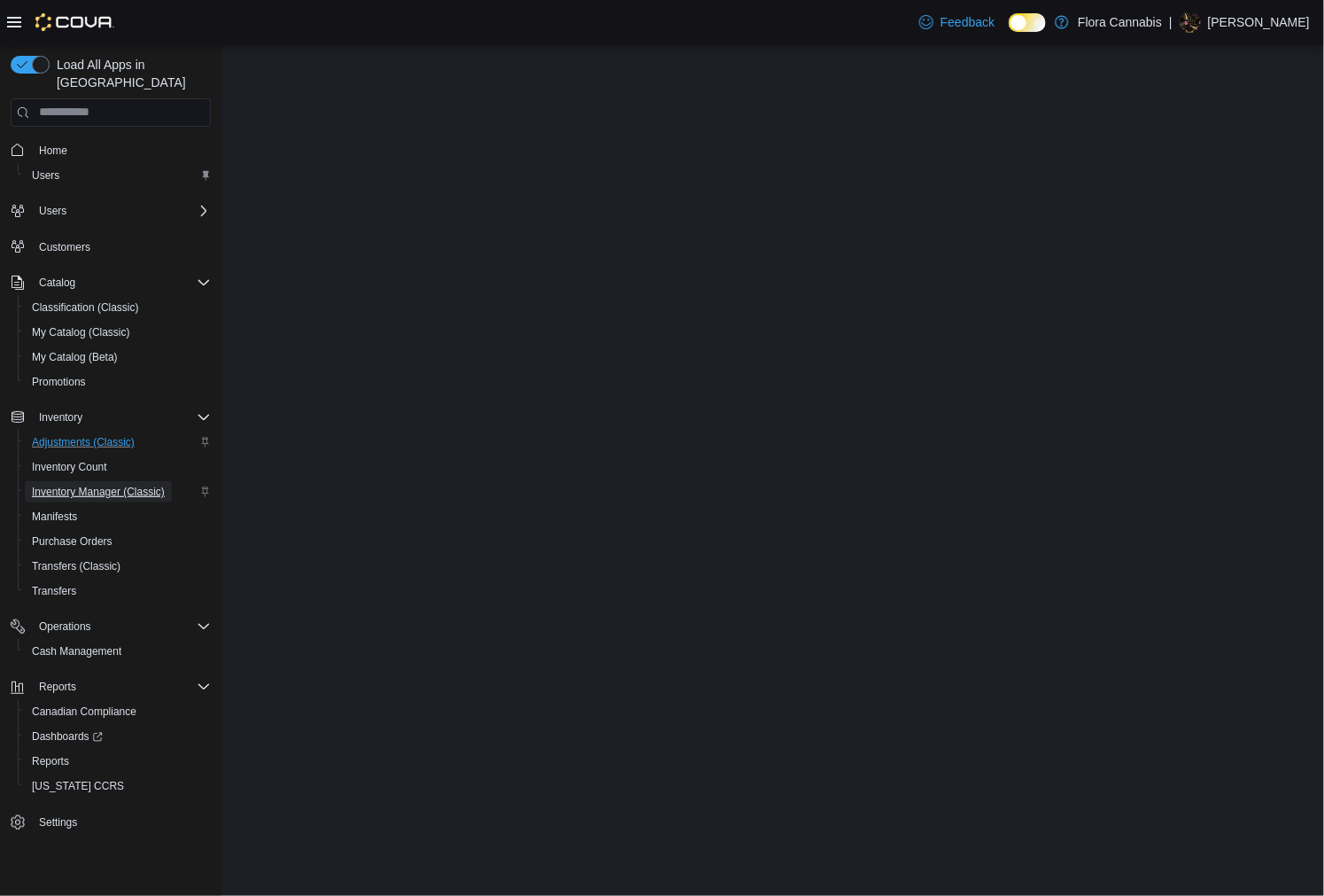
click at [83, 481] on span "Inventory Manager (Classic)" at bounding box center [98, 491] width 133 height 21
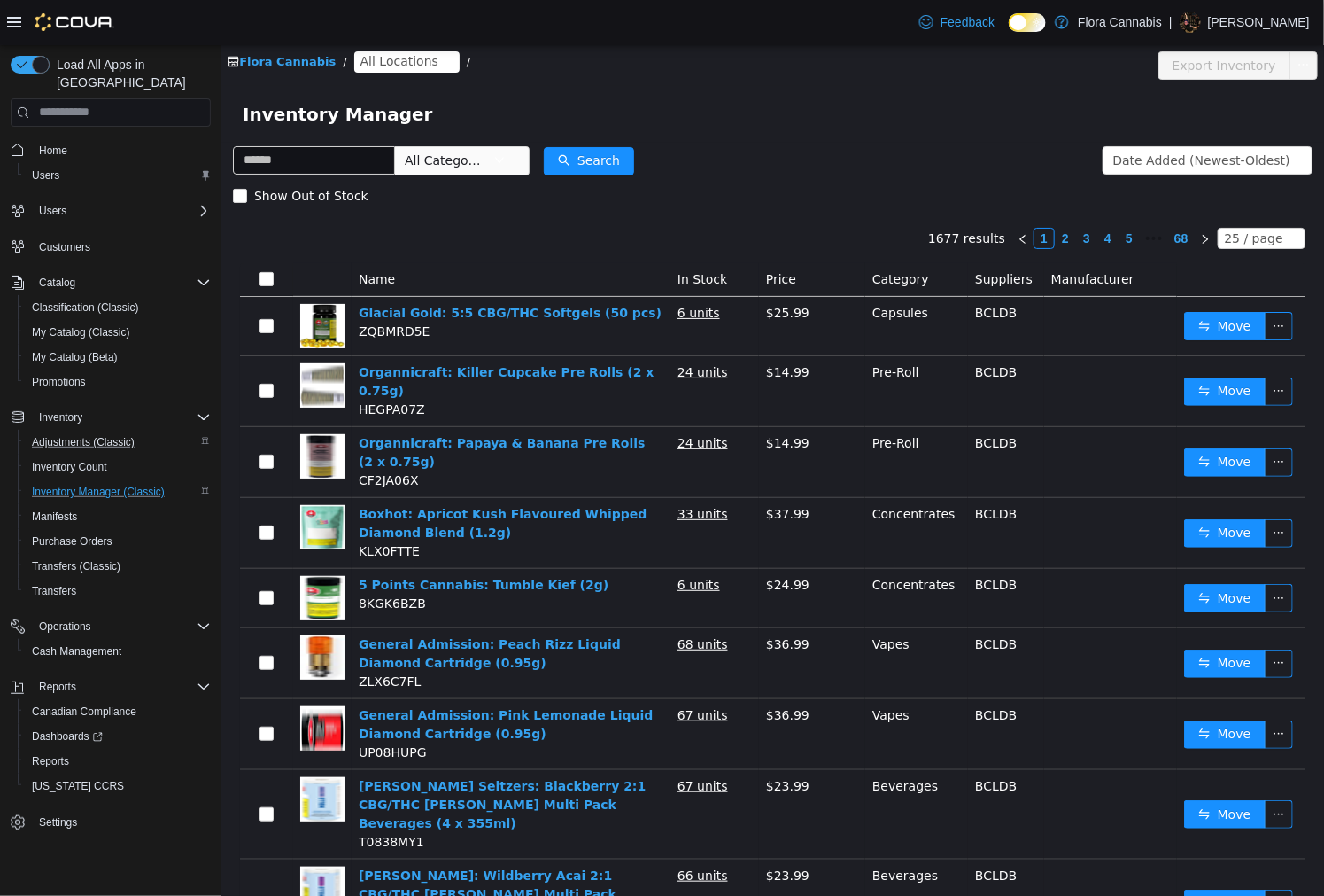
click at [962, 99] on div "Inventory Manager" at bounding box center [772, 113] width 1060 height 28
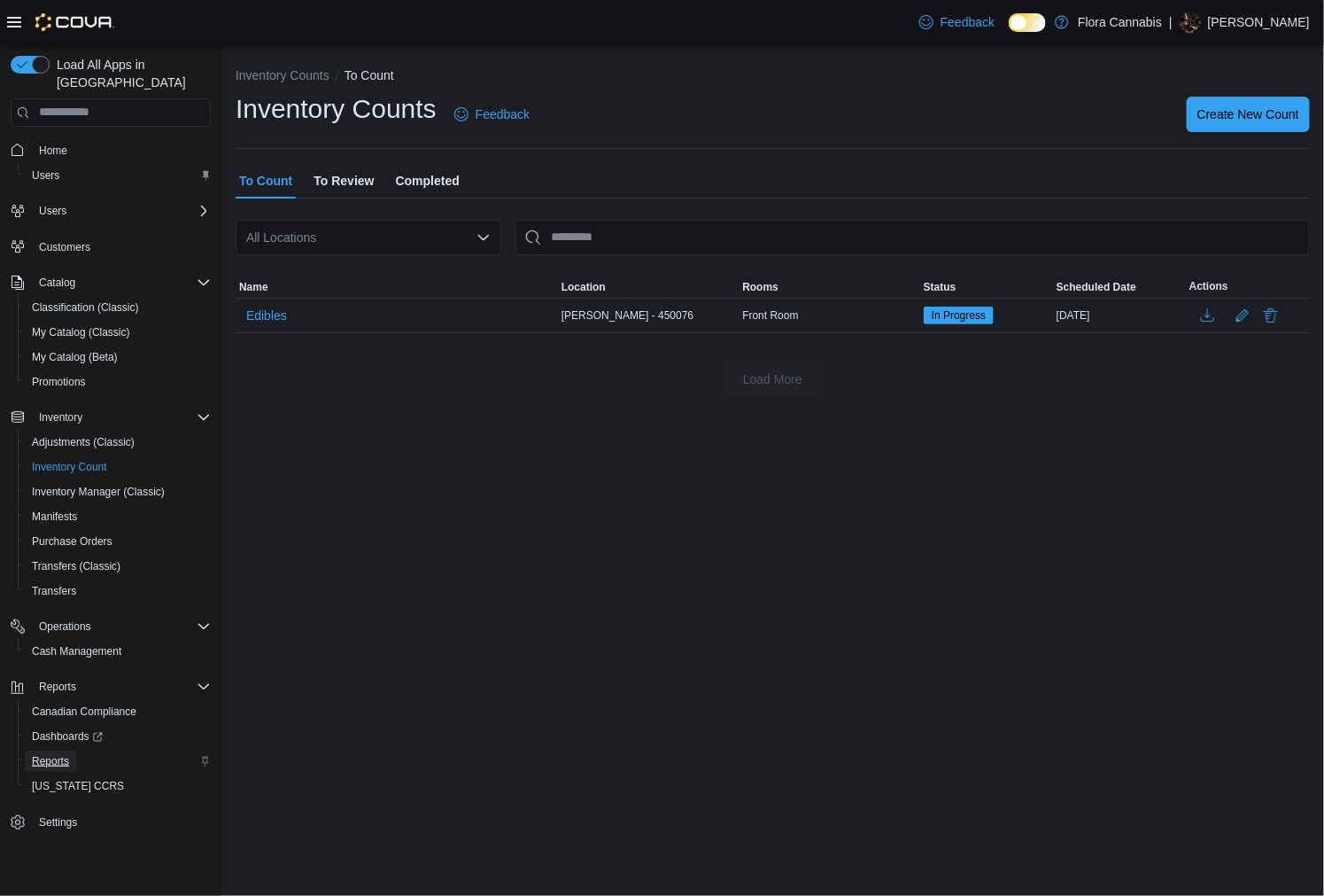
click at [58, 754] on span "Reports" at bounding box center [51, 761] width 37 height 15
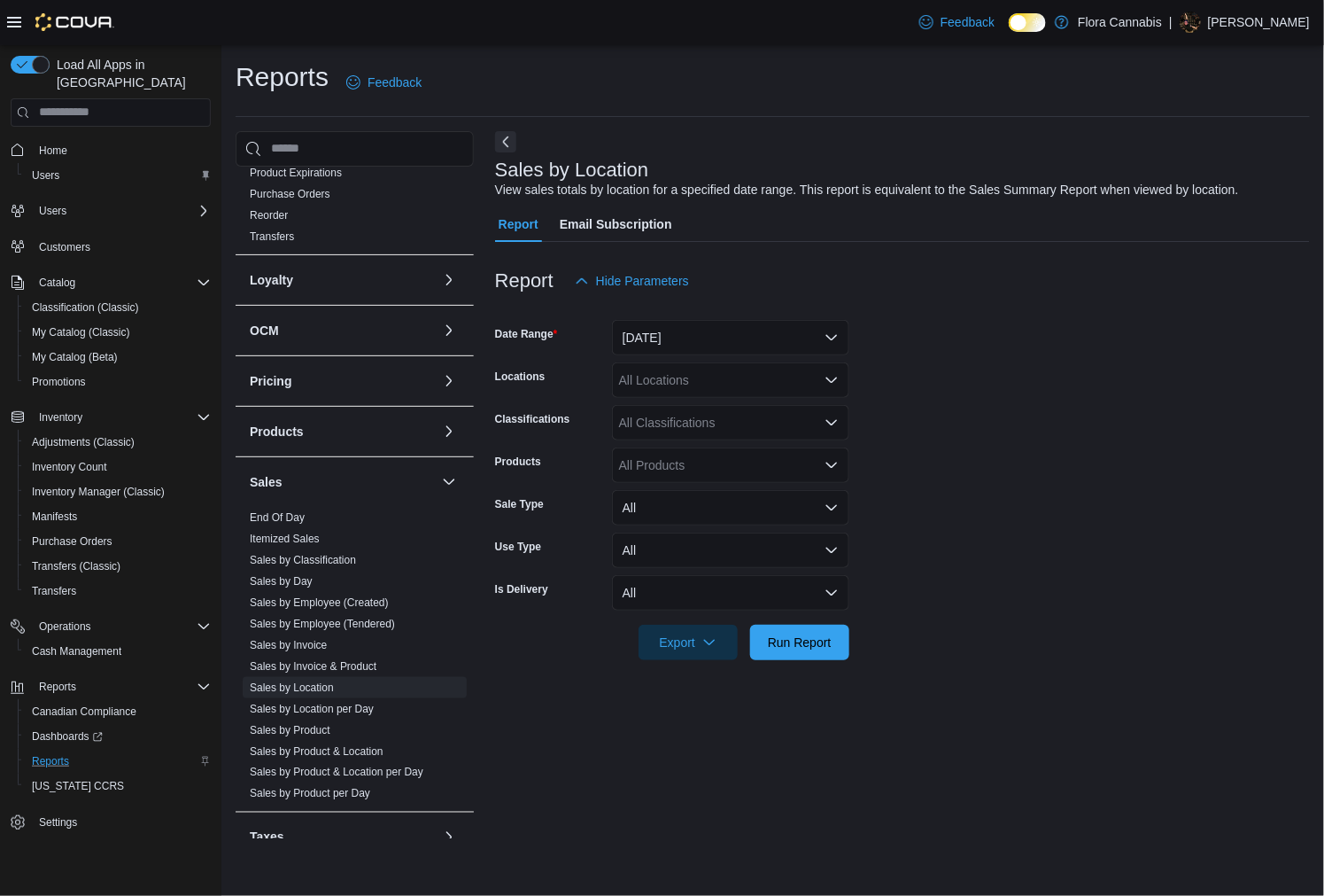
scroll to position [197, 0]
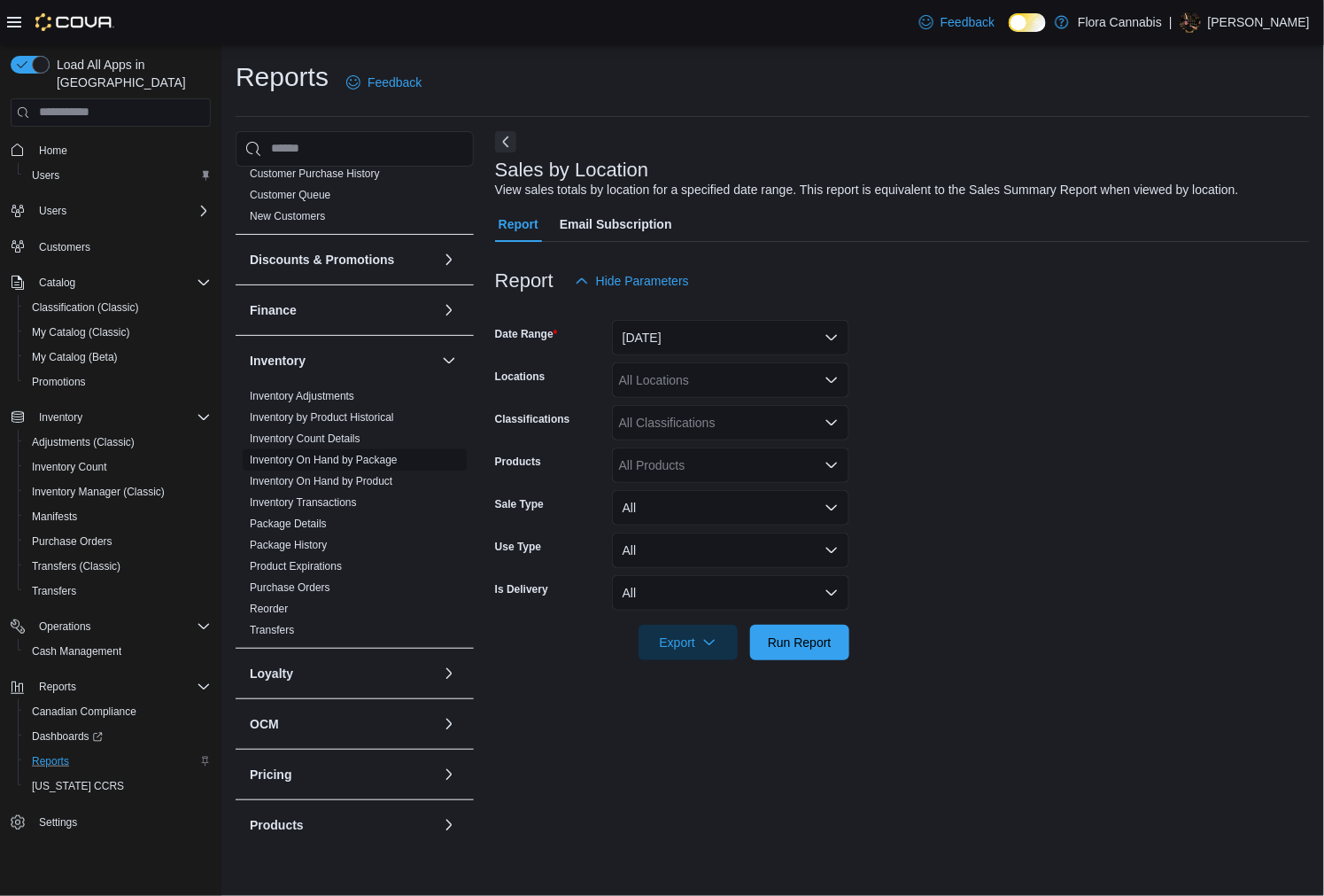
click at [404, 462] on span "Inventory On Hand by Package" at bounding box center [354, 460] width 224 height 21
click at [365, 458] on link "Inventory On Hand by Package" at bounding box center [324, 459] width 148 height 13
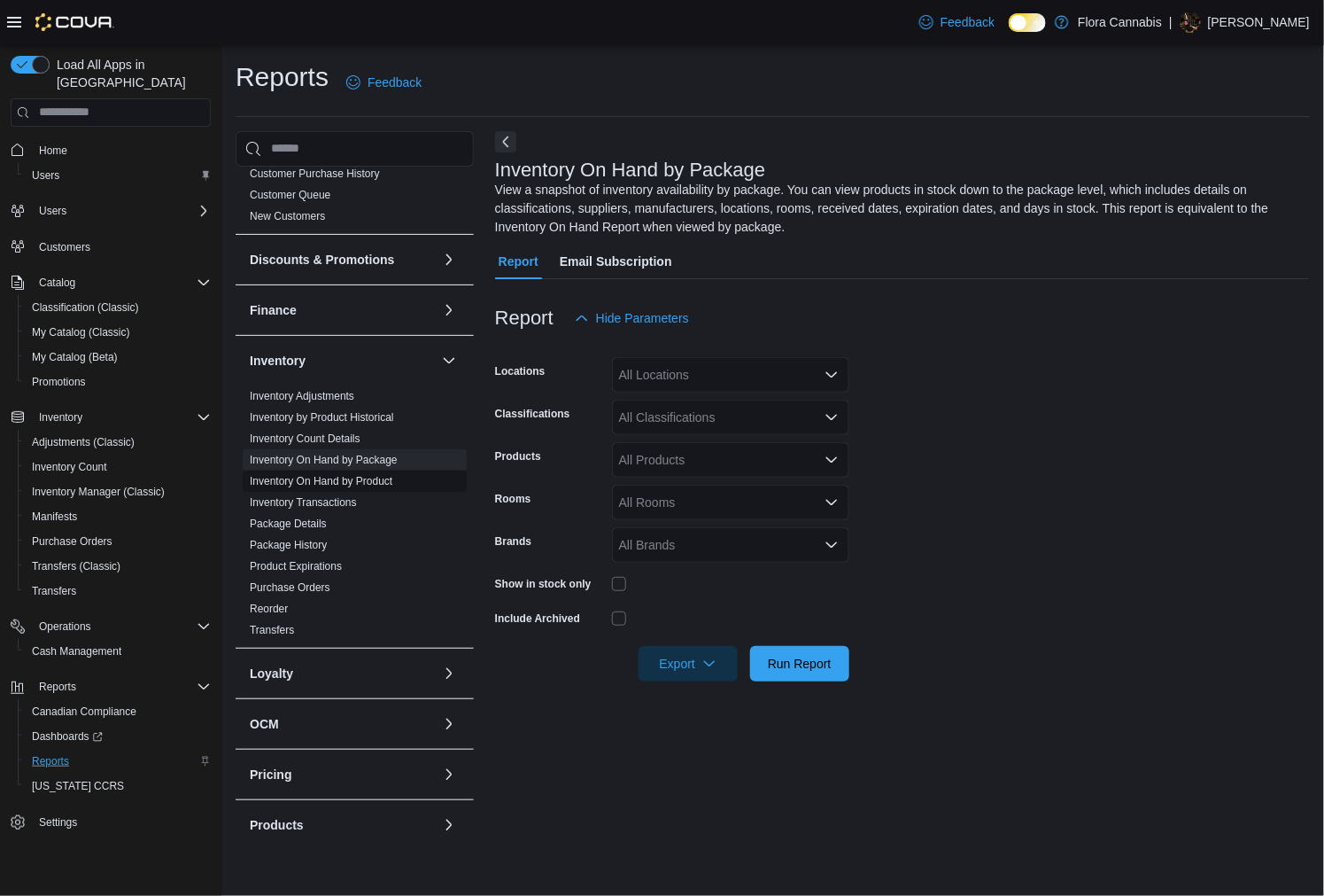
click at [354, 483] on link "Inventory On Hand by Product" at bounding box center [321, 481] width 143 height 13
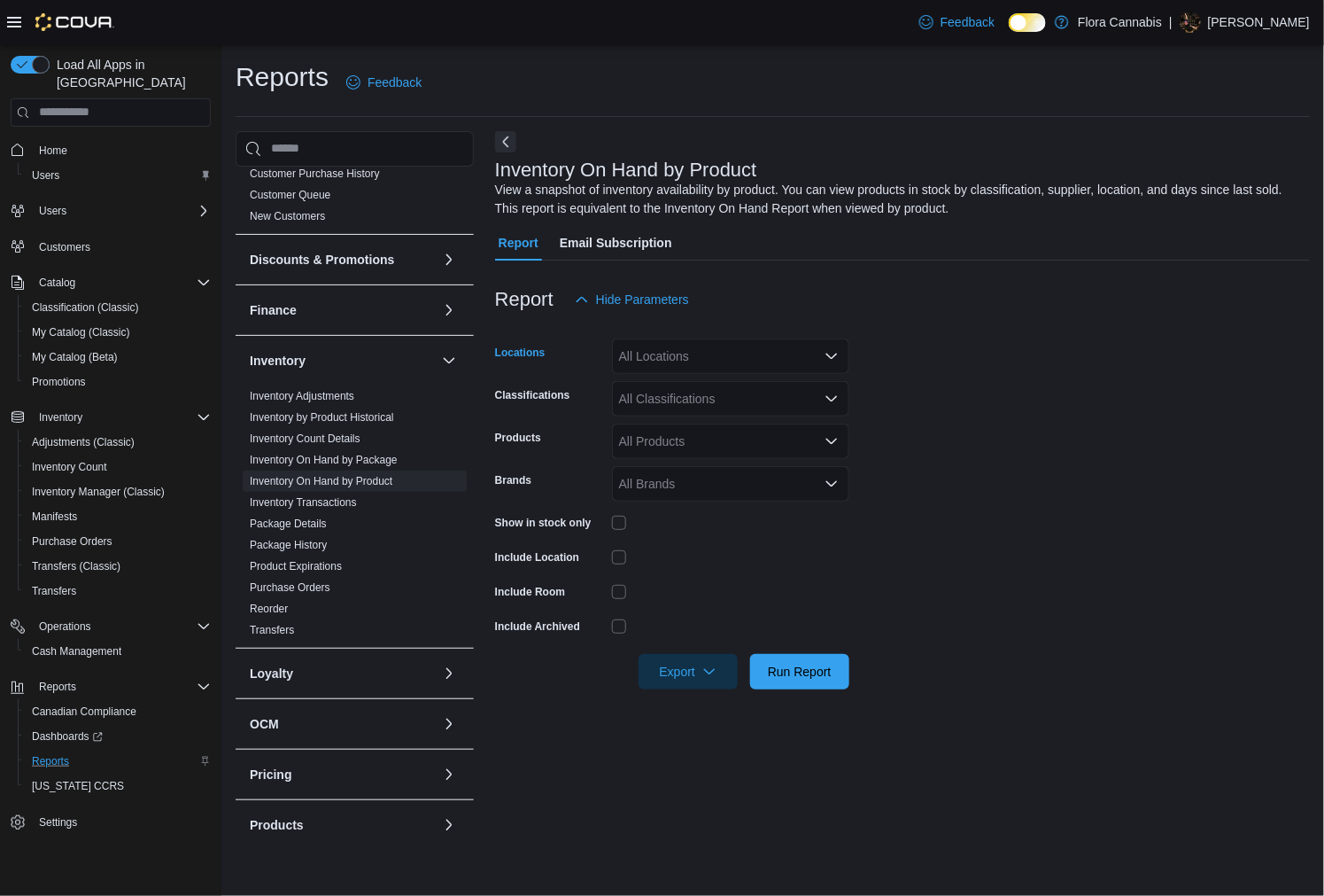
click at [768, 361] on div "All Locations" at bounding box center [731, 356] width 237 height 35
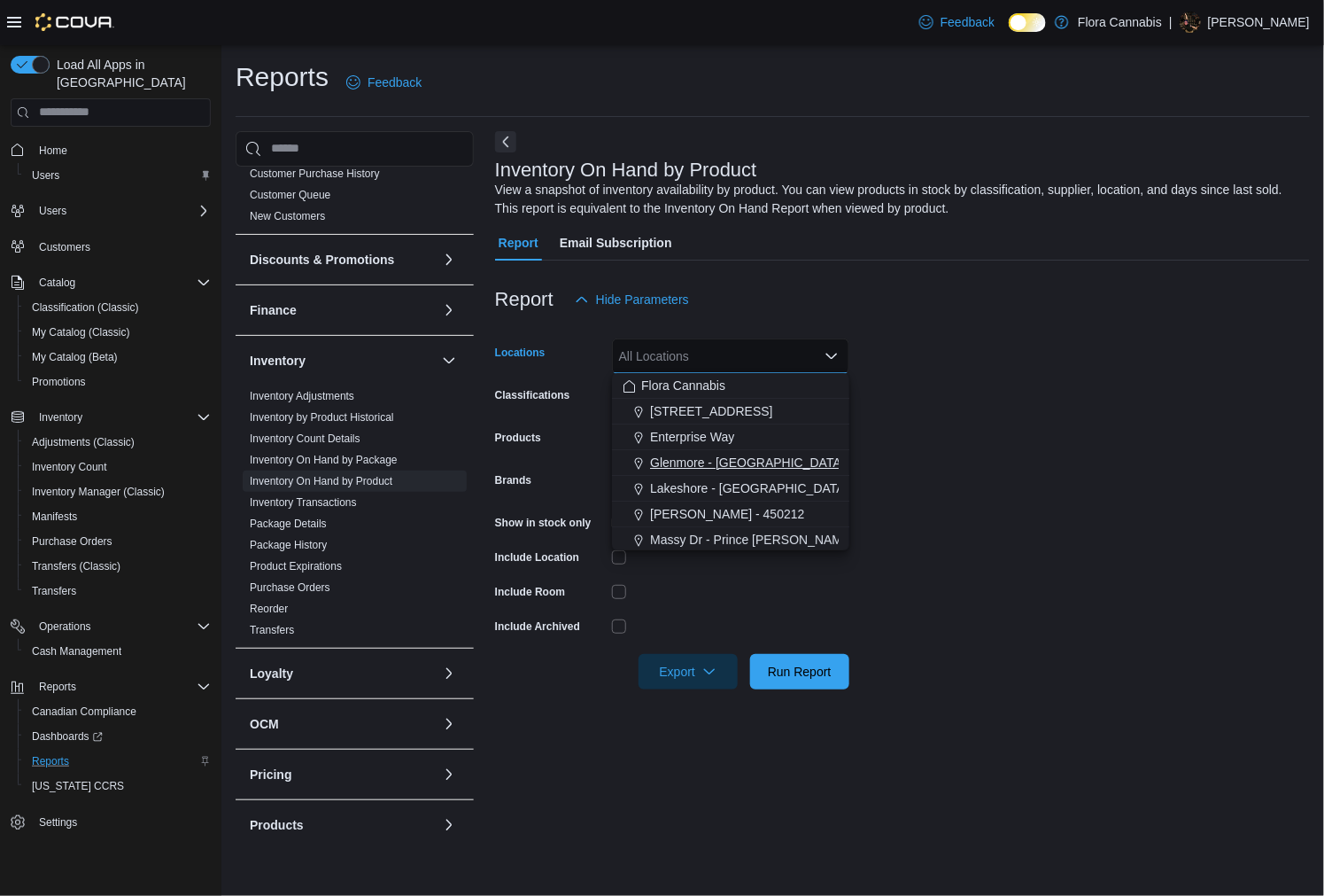
click at [733, 457] on span "Glenmore - [GEOGRAPHIC_DATA] - 450374" at bounding box center [773, 462] width 247 height 18
click at [856, 363] on form "Locations [GEOGRAPHIC_DATA] - [GEOGRAPHIC_DATA] - 450374 Combo box. Selected. […" at bounding box center [903, 503] width 815 height 372
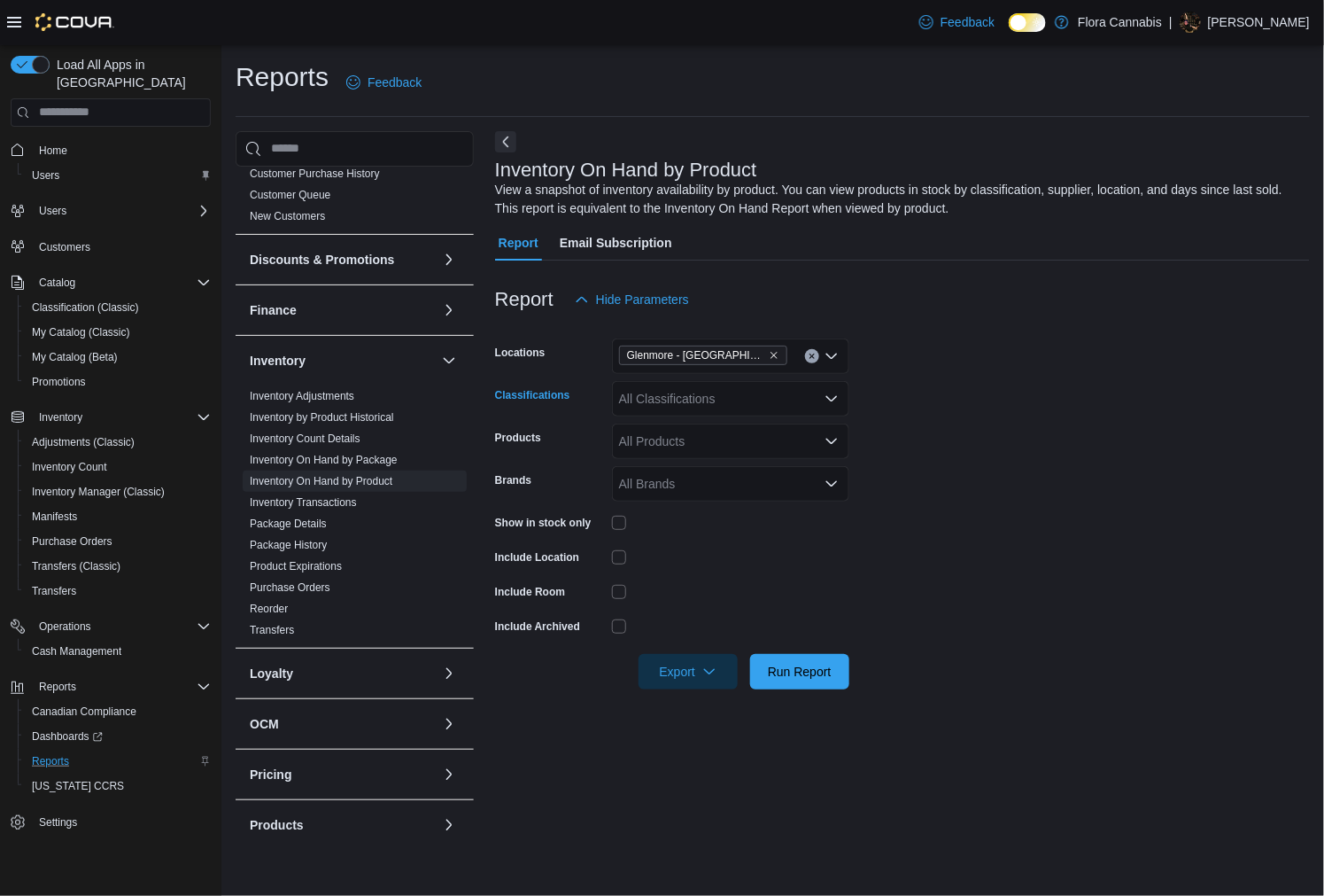
click at [767, 402] on div "All Classifications" at bounding box center [731, 399] width 237 height 35
click at [773, 402] on div "All Classifications Combo box. Selected. Combo box input. All Classifications. …" at bounding box center [731, 399] width 237 height 35
click at [716, 457] on span "Accessories" at bounding box center [683, 453] width 66 height 18
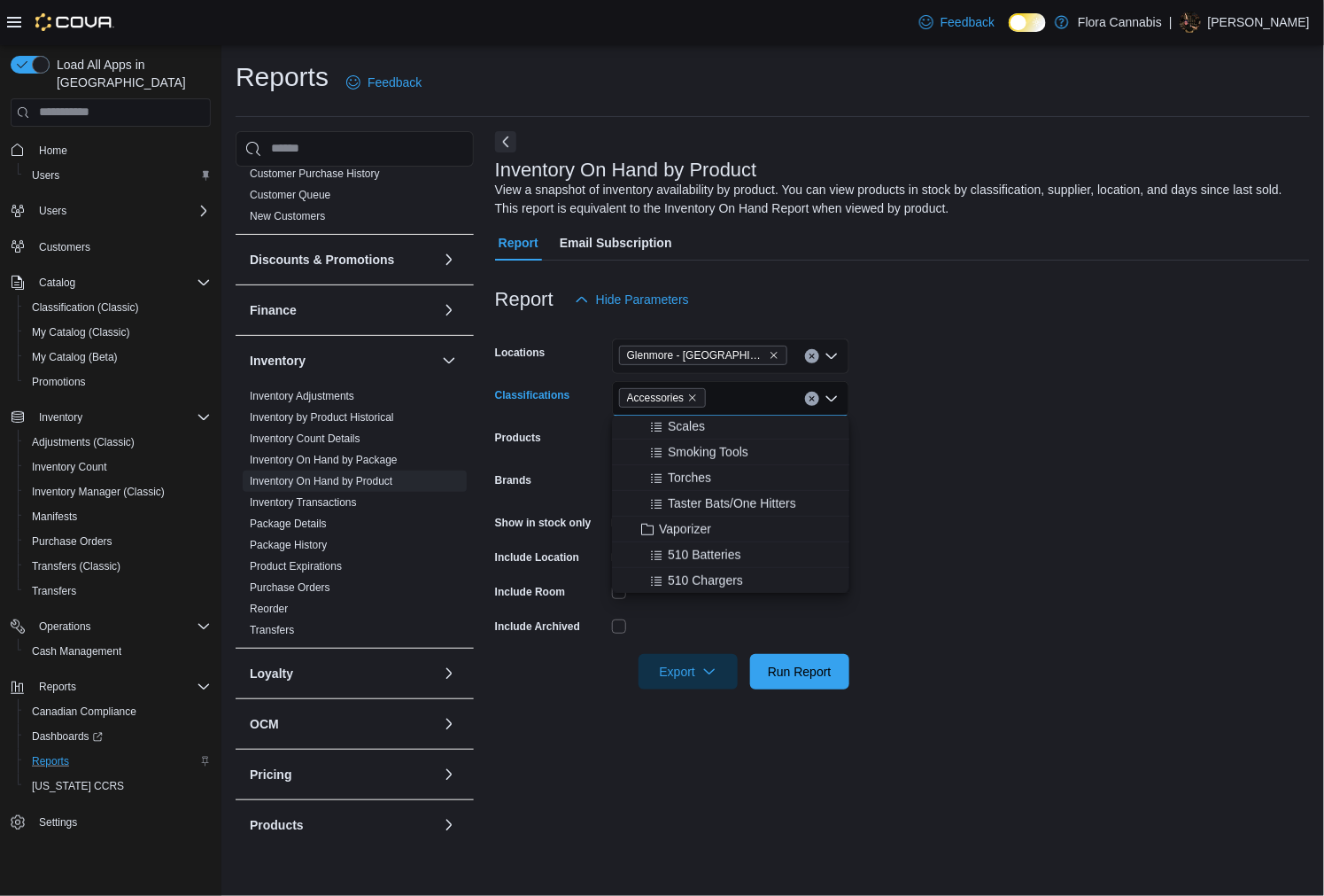
scroll to position [491, 0]
click at [685, 520] on span "Vaporizer" at bounding box center [685, 527] width 53 height 18
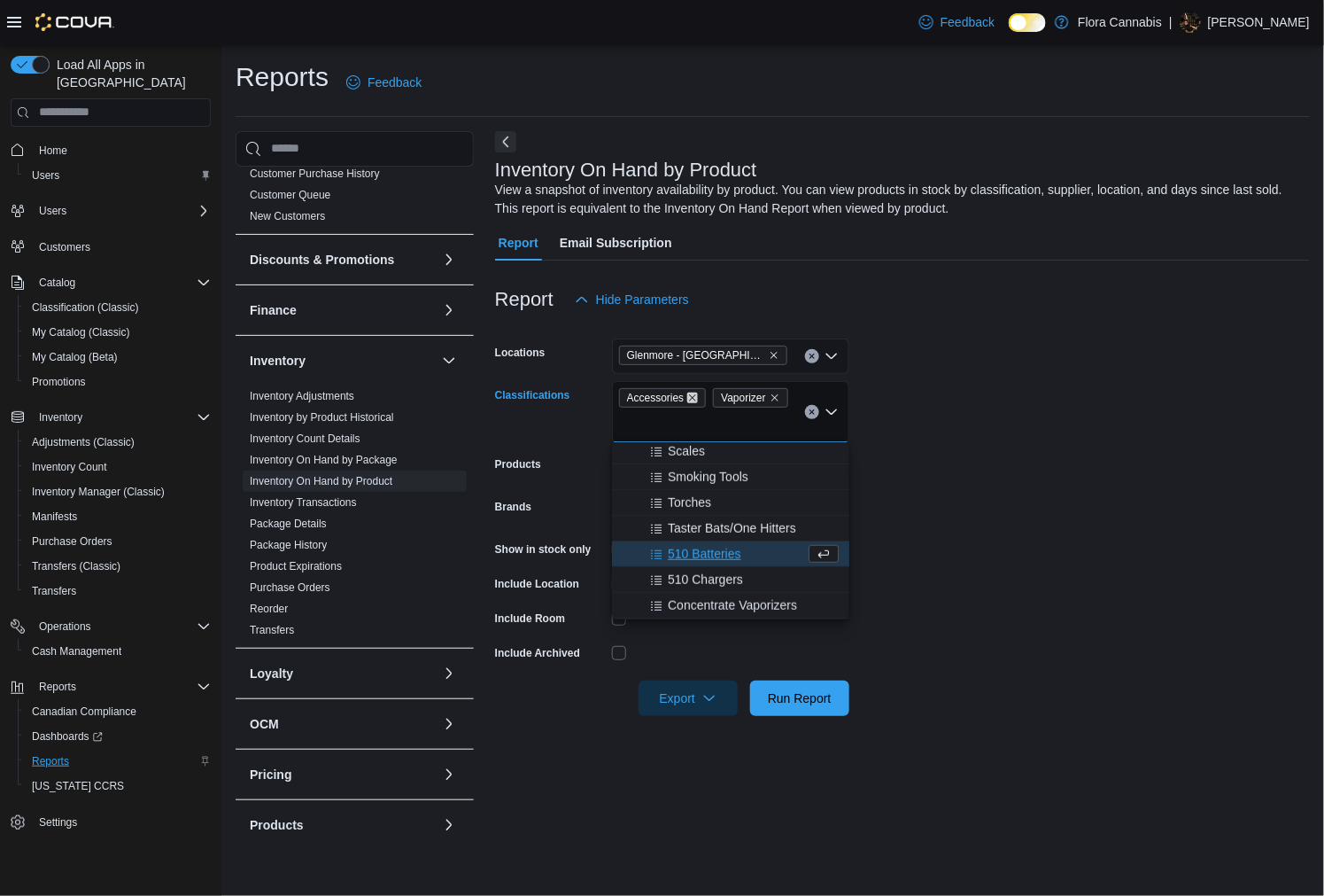
click at [693, 396] on icon "Remove Accessories from selection in this group" at bounding box center [693, 397] width 11 height 11
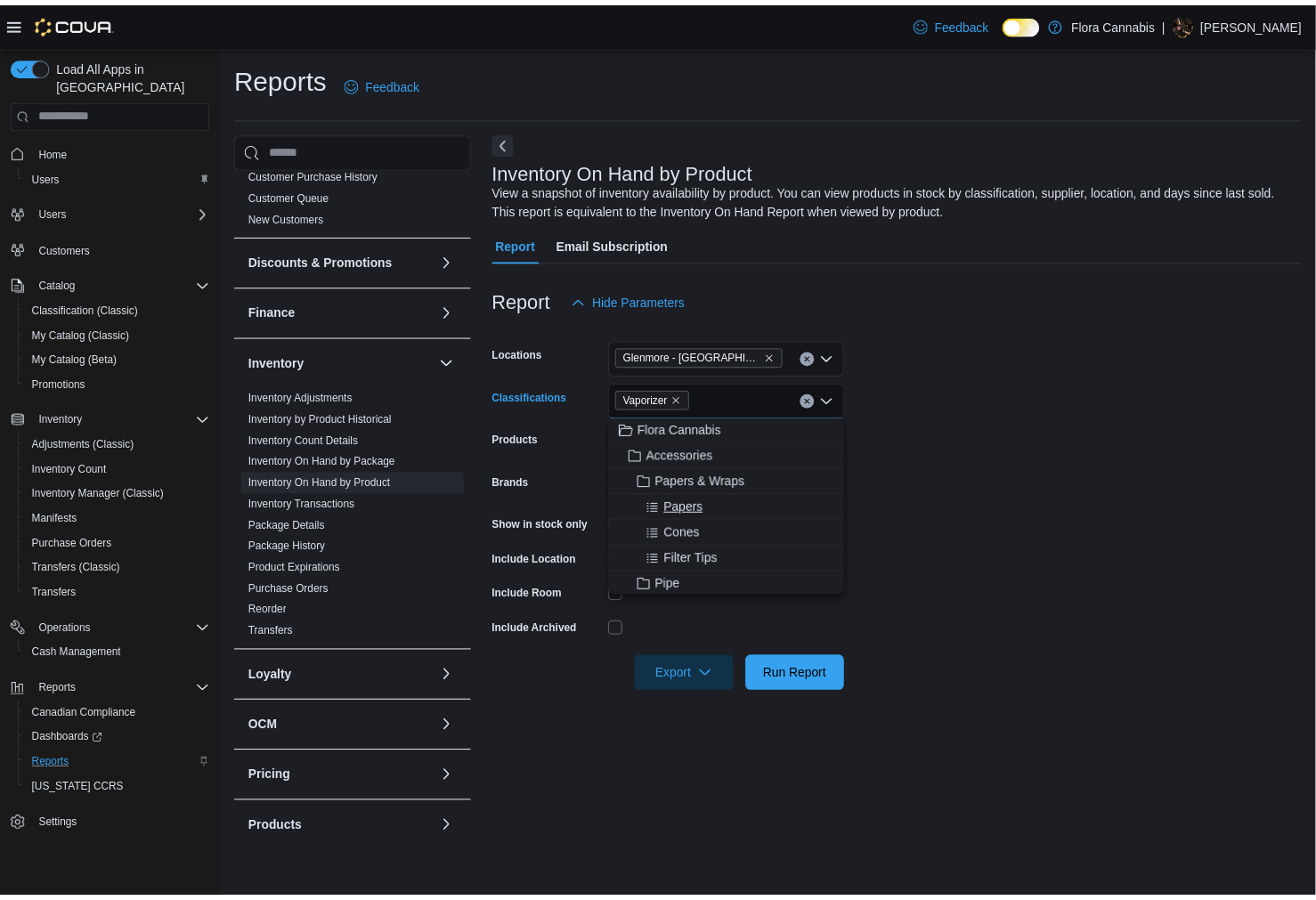
scroll to position [99, 0]
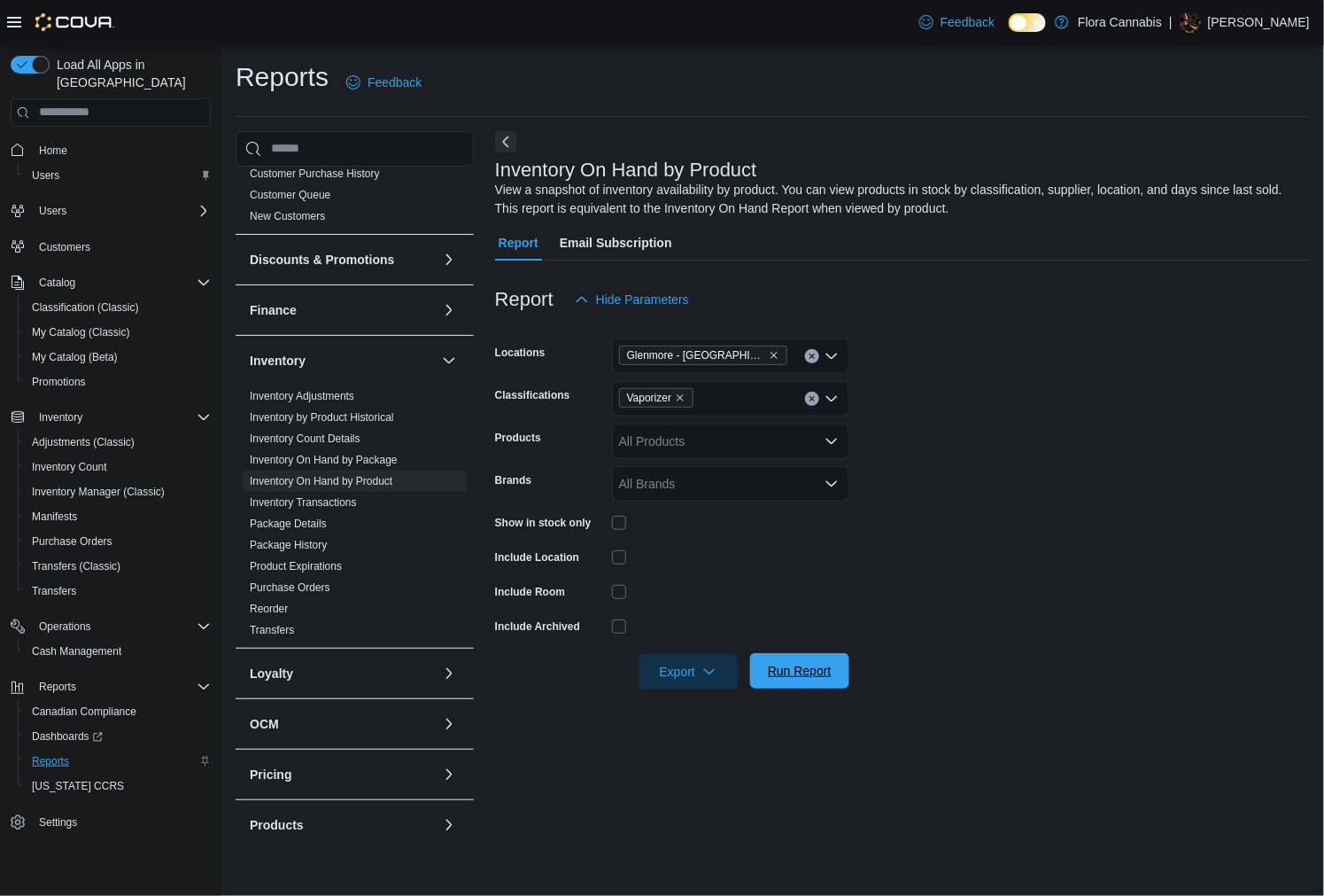
click at [794, 676] on span "Run Report" at bounding box center [800, 670] width 64 height 18
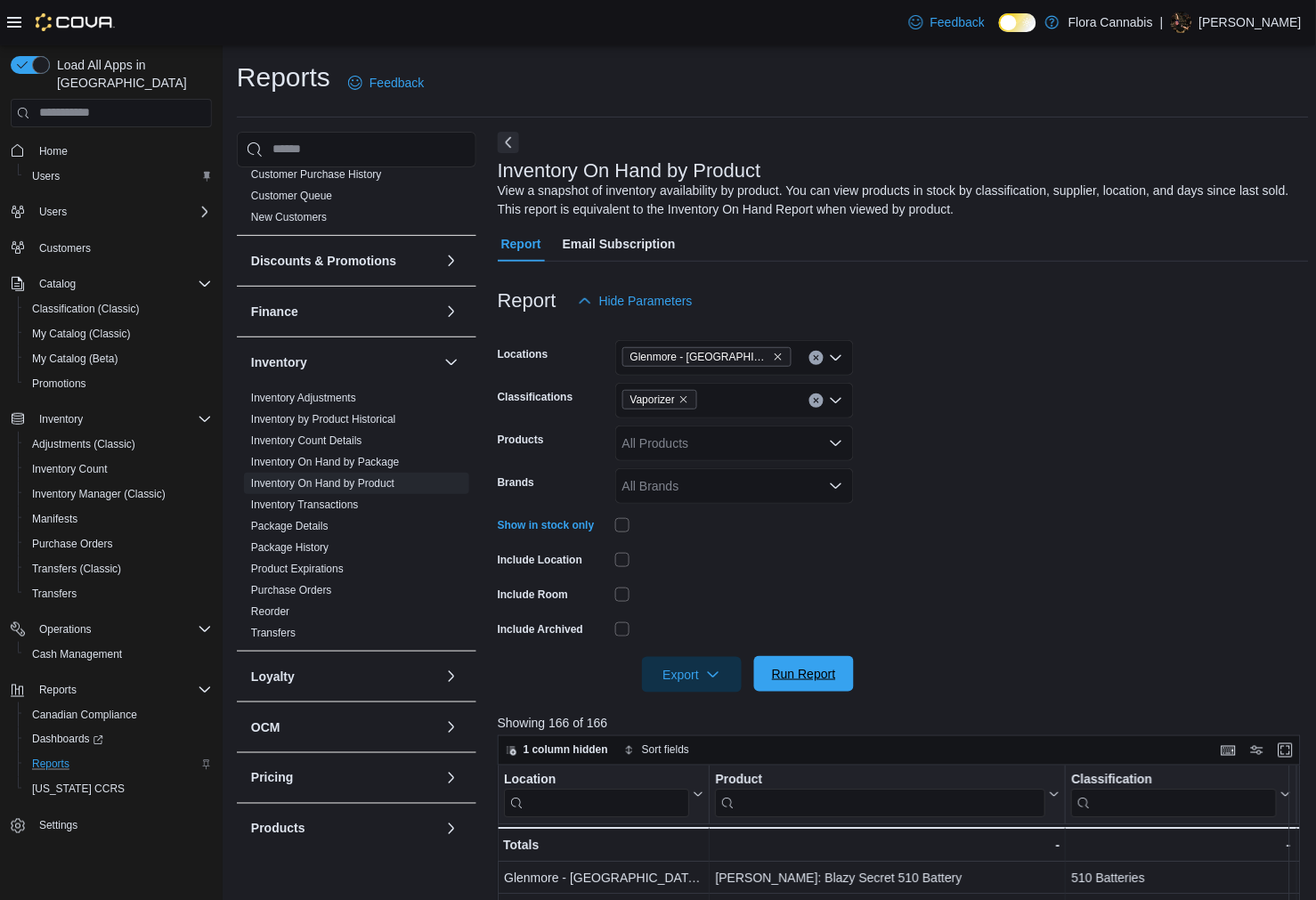
click at [816, 679] on span "Run Report" at bounding box center [804, 673] width 65 height 18
click at [698, 670] on span "Export" at bounding box center [691, 673] width 78 height 35
click at [710, 707] on span "Export to Excel" at bounding box center [694, 708] width 80 height 15
click at [980, 403] on form "Locations [GEOGRAPHIC_DATA] - [GEOGRAPHIC_DATA] - 450374 Classifications Vapori…" at bounding box center [903, 505] width 812 height 373
